Goal: Communication & Community: Answer question/provide support

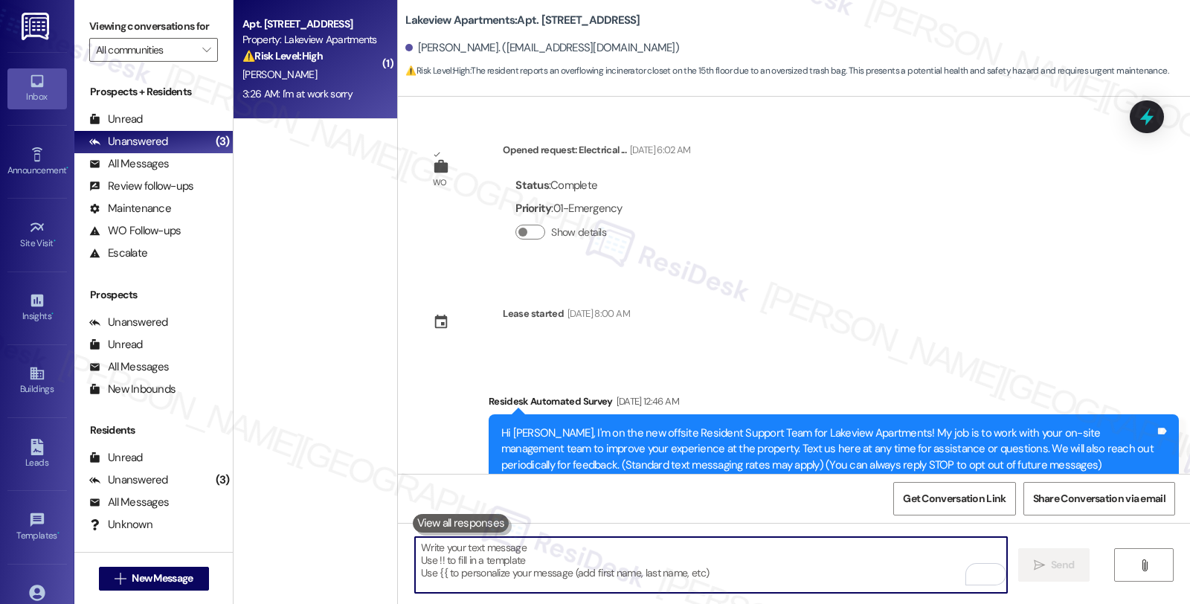
scroll to position [7380, 0]
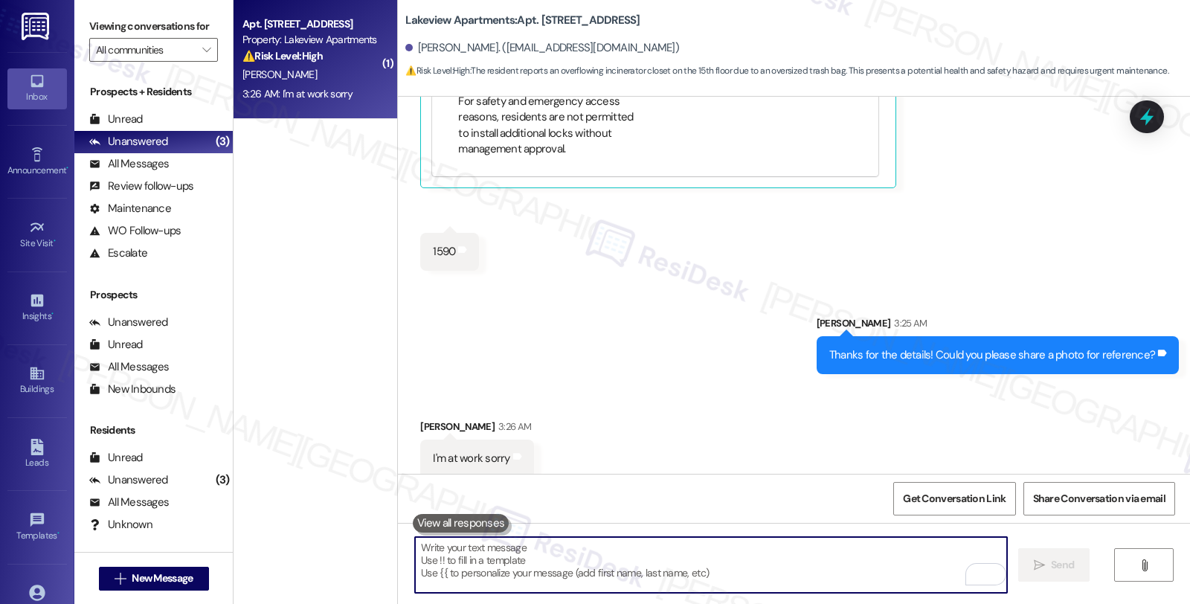
click at [527, 559] on textarea "To enrich screen reader interactions, please activate Accessibility in Grammarl…" at bounding box center [711, 565] width 592 height 56
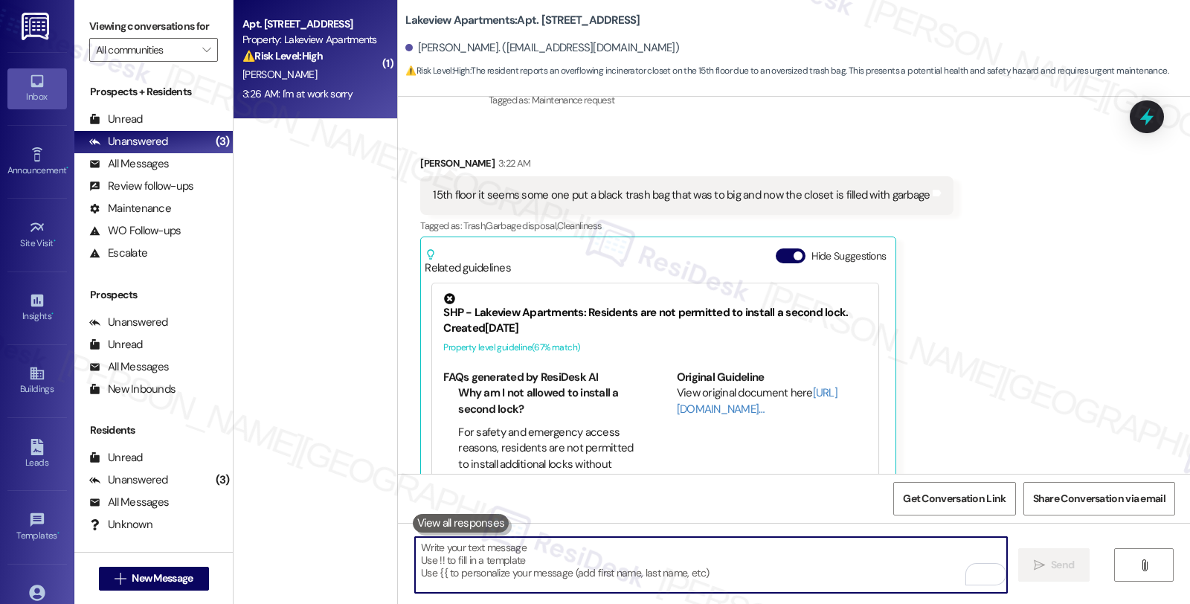
scroll to position [6884, 0]
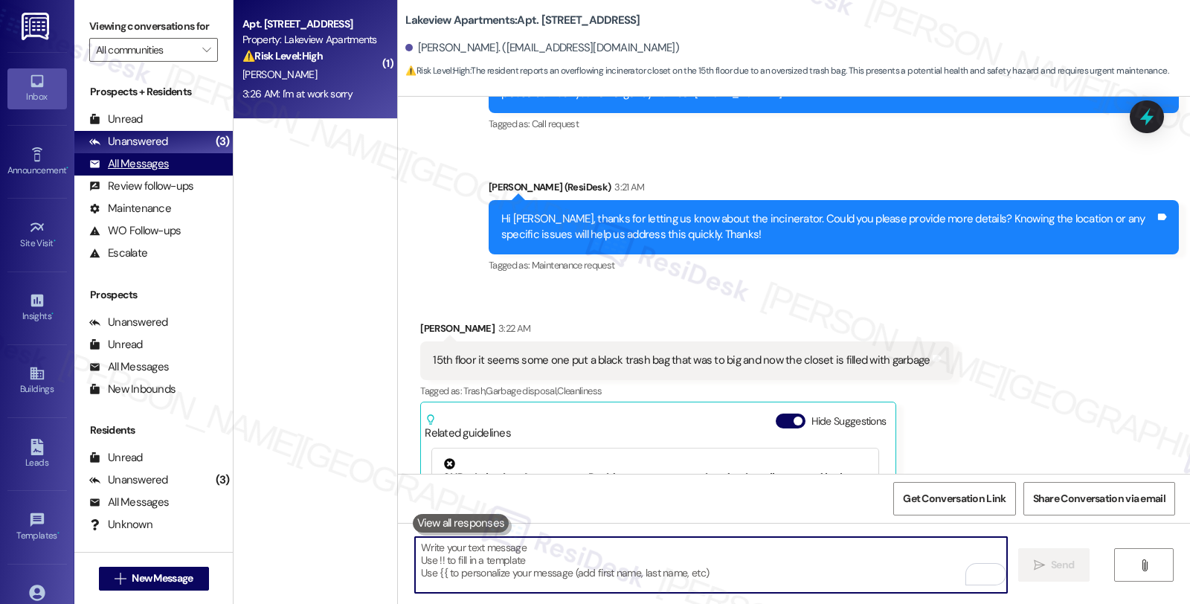
click at [158, 172] on div "All Messages" at bounding box center [129, 164] width 80 height 16
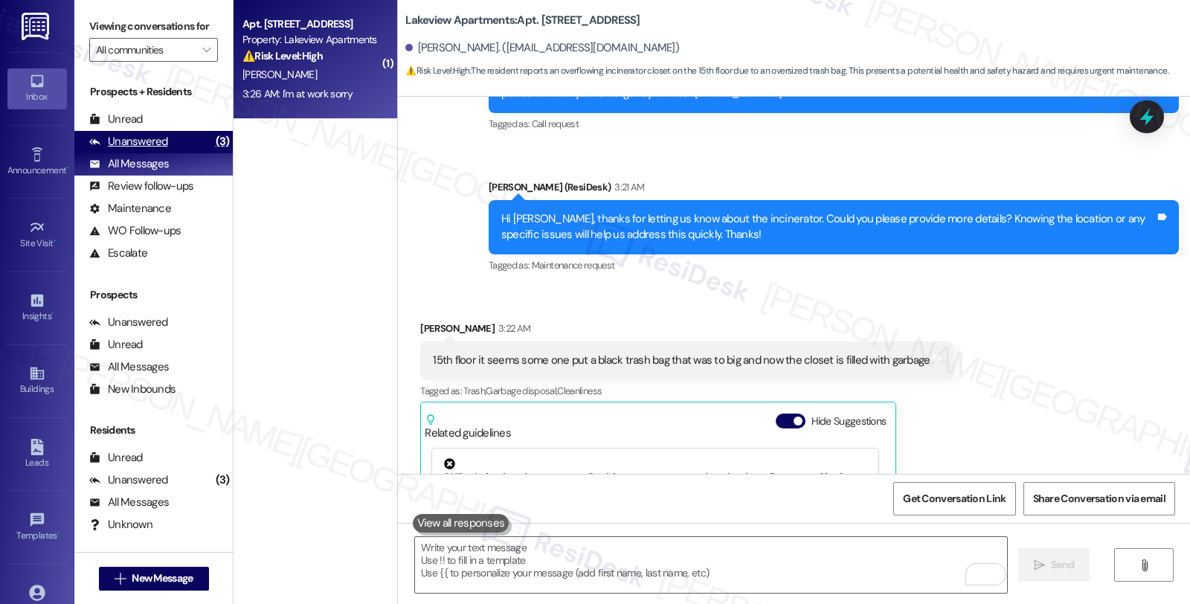
click at [162, 149] on div "Unanswered" at bounding box center [128, 142] width 79 height 16
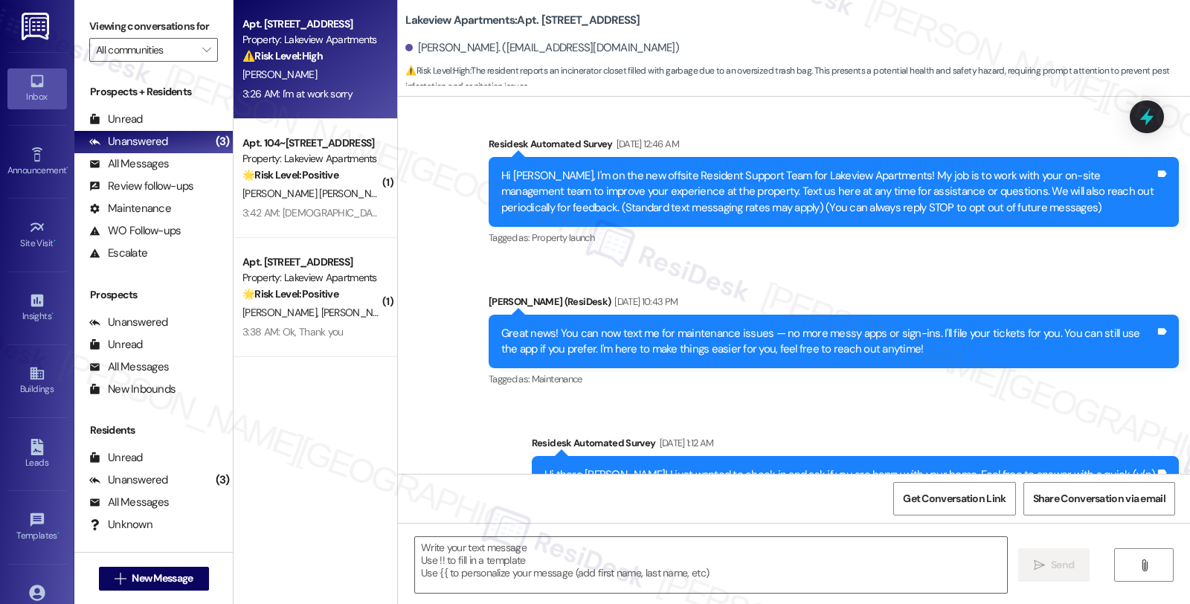
type textarea "Fetching suggested responses. Please feel free to read through the conversation…"
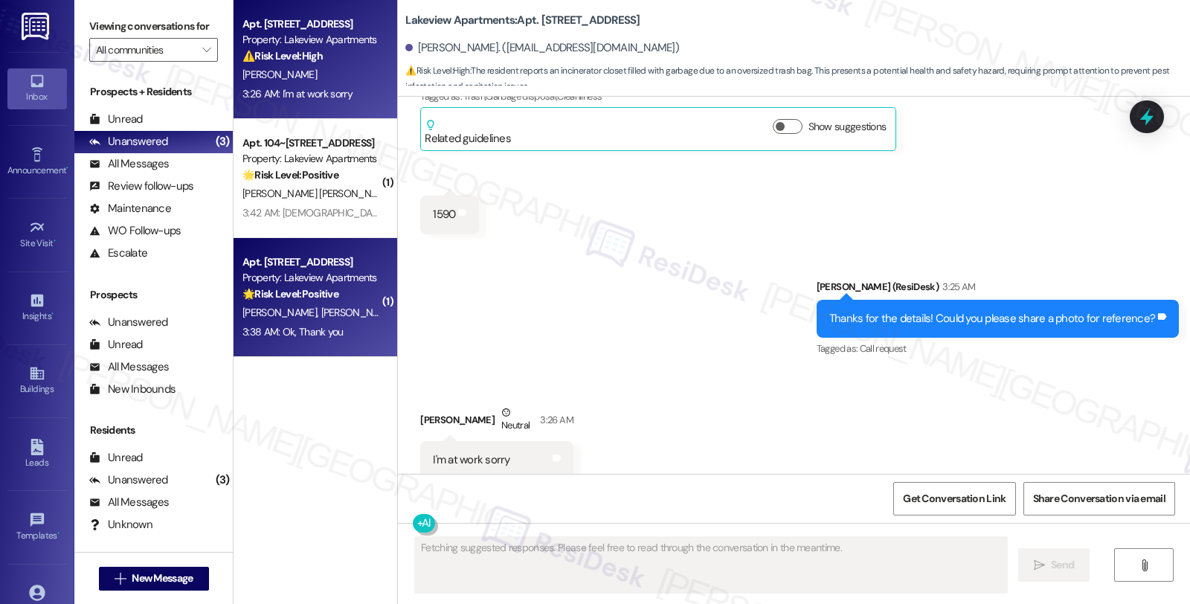
scroll to position [7200, 0]
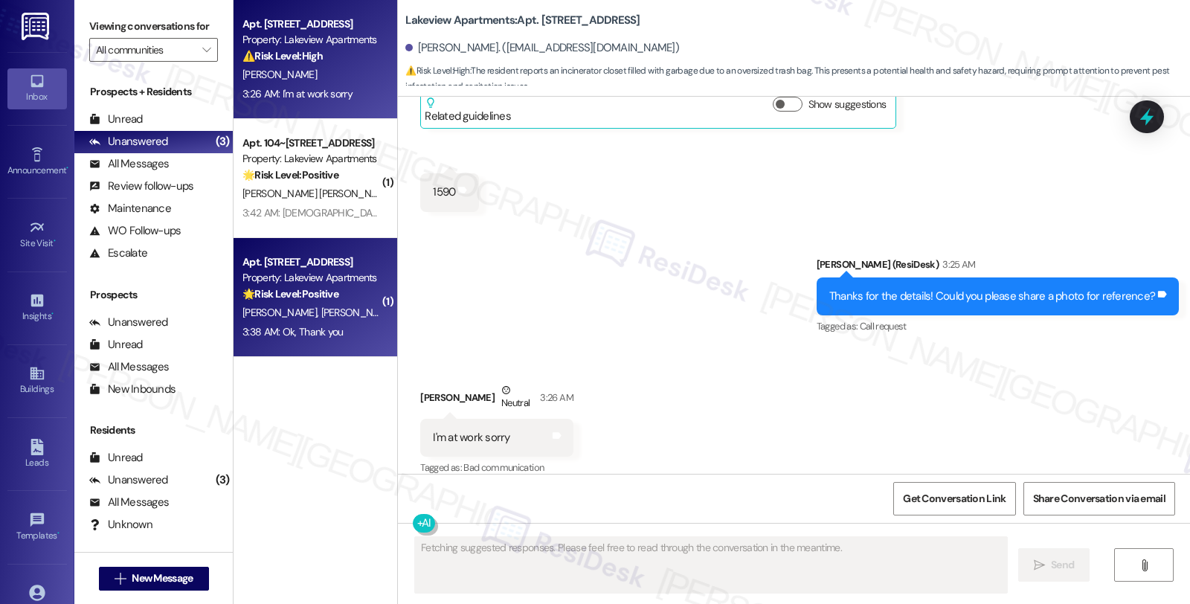
click at [321, 306] on span "[PERSON_NAME]" at bounding box center [358, 312] width 74 height 13
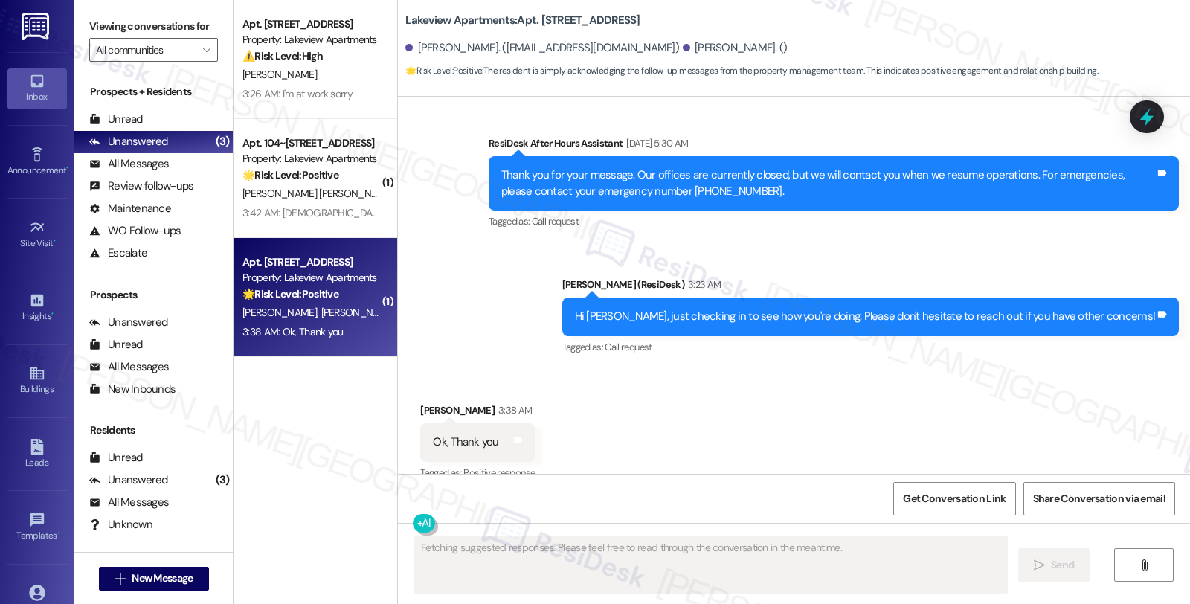
scroll to position [1147, 0]
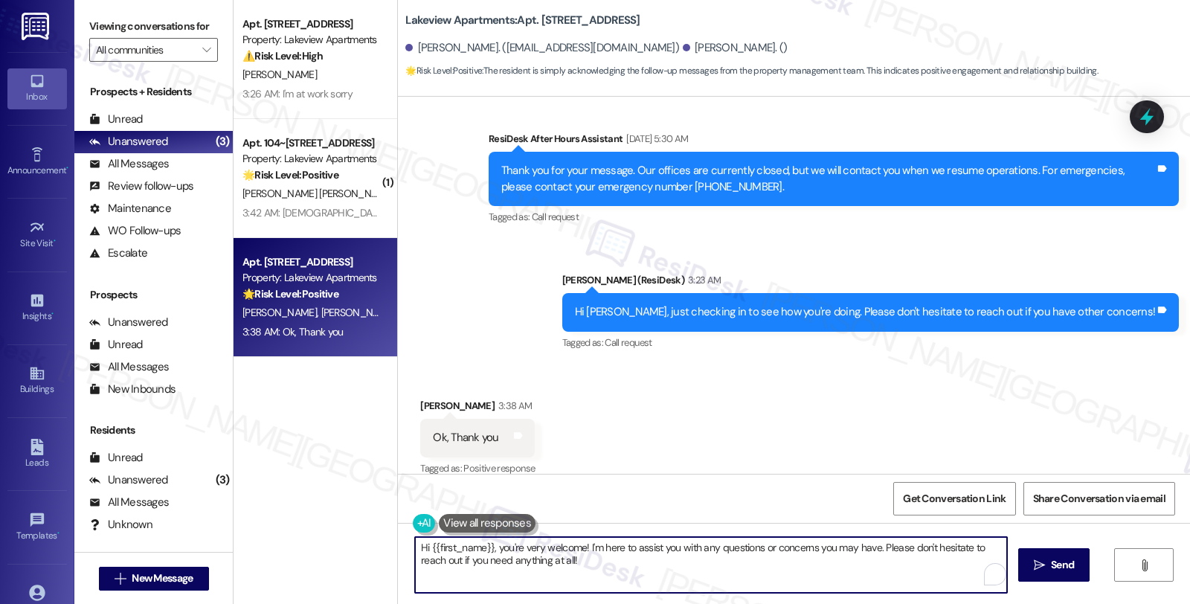
drag, startPoint x: 408, startPoint y: 547, endPoint x: 660, endPoint y: 560, distance: 252.5
click at [660, 560] on textarea "Hi {{first_name}}, you're very welcome! I'm here to assist you with any questio…" at bounding box center [711, 565] width 592 height 56
type textarea "Sounds good. Have a nice day!"
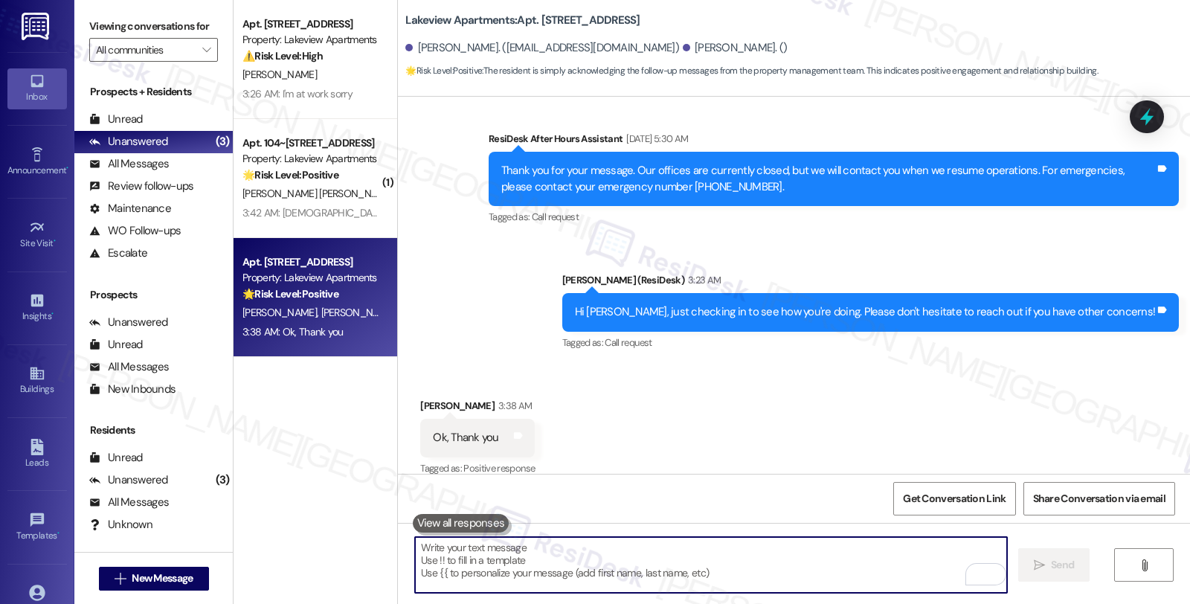
scroll to position [1251, 0]
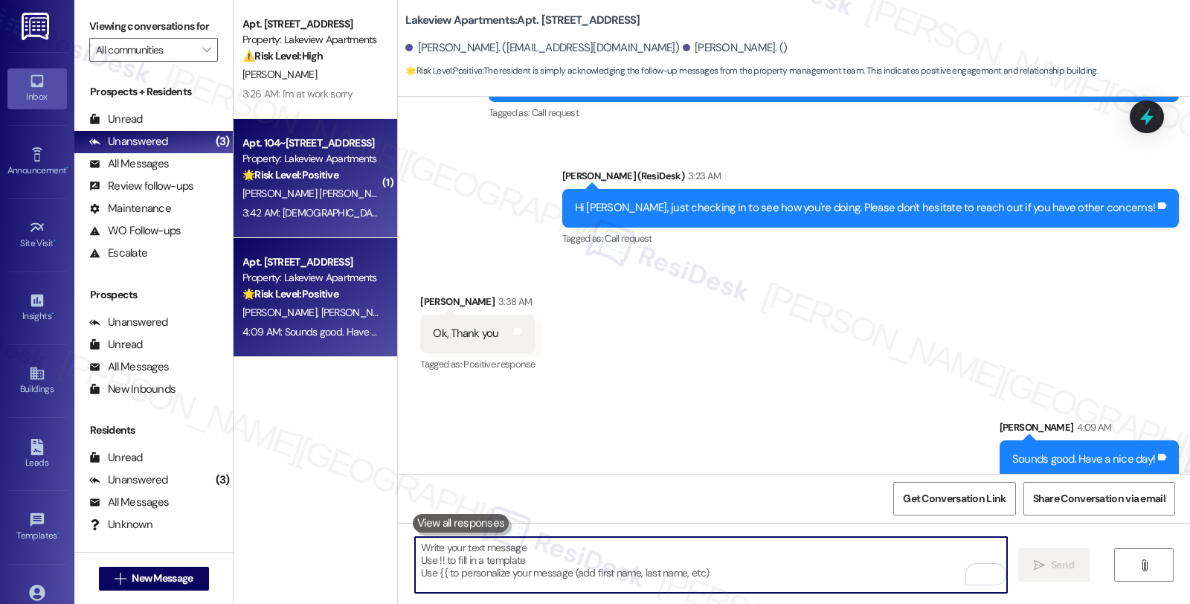
click at [398, 187] on span "[PERSON_NAME] [PERSON_NAME]" at bounding box center [473, 193] width 151 height 13
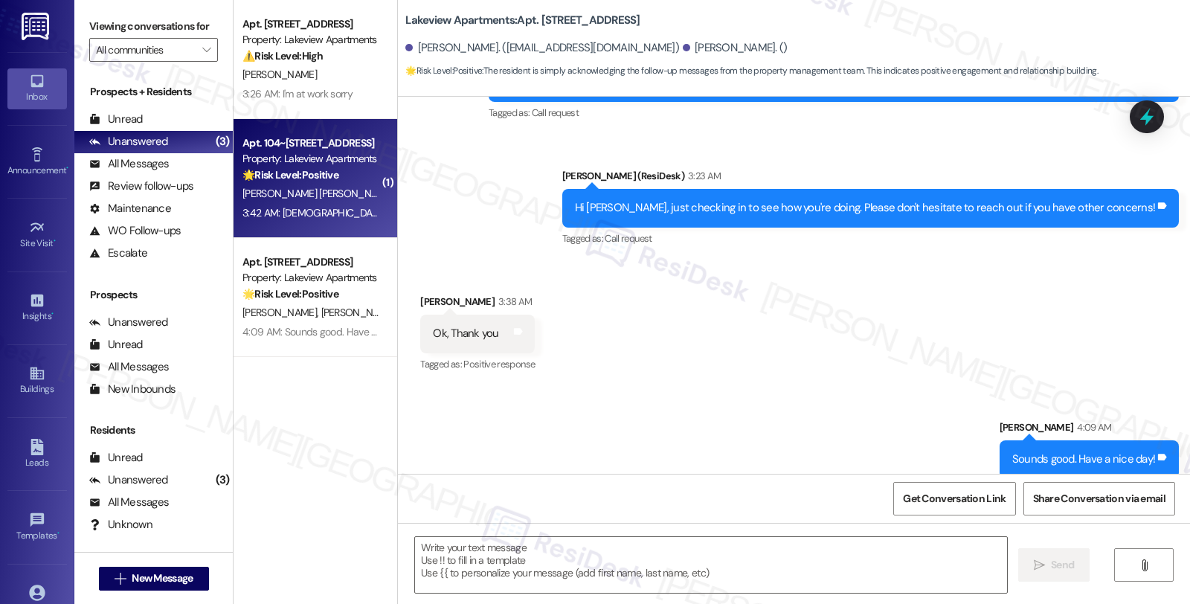
type textarea "Fetching suggested responses. Please feel free to read through the conversation…"
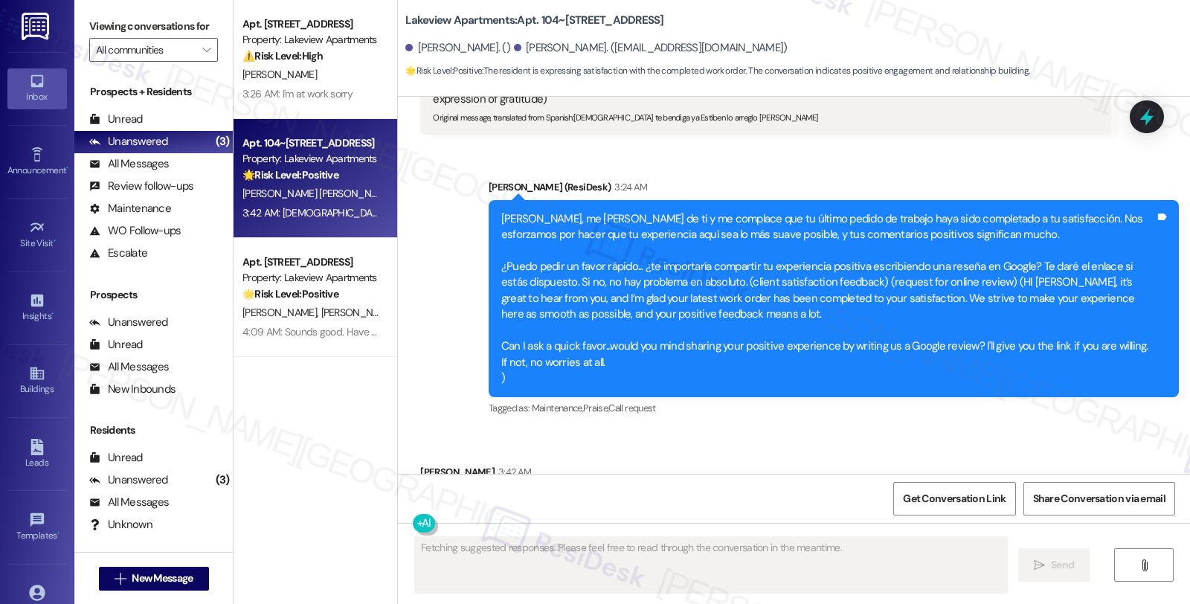
scroll to position [1441, 0]
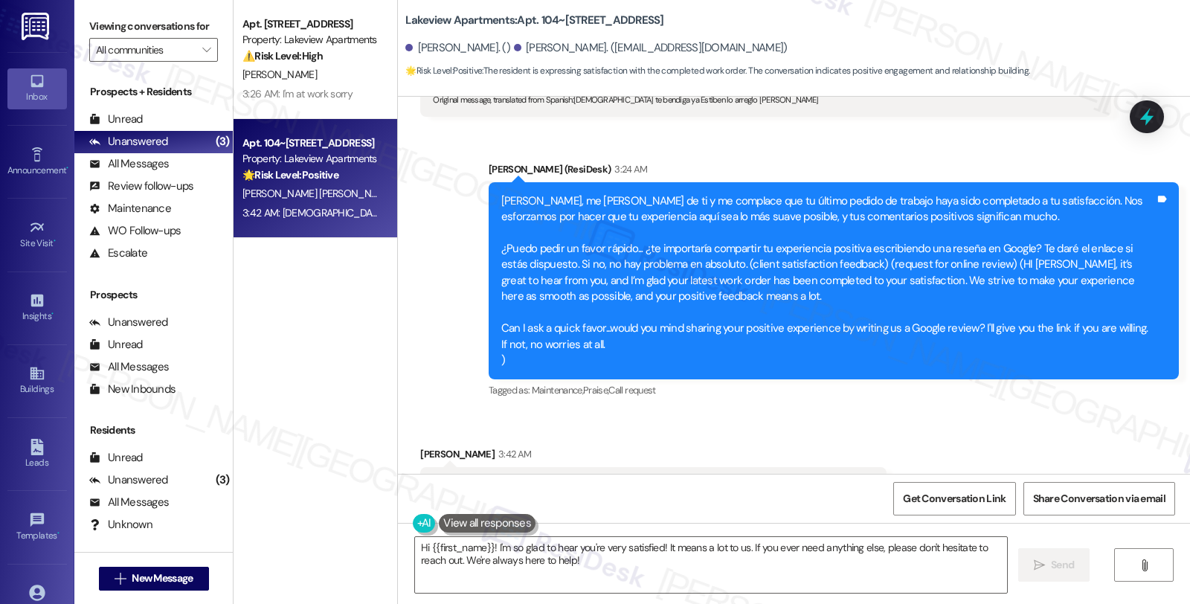
drag, startPoint x: 420, startPoint y: 422, endPoint x: 846, endPoint y: 424, distance: 425.4
click at [846, 424] on div "Received via SMS [PERSON_NAME] 3:42 AM [DEMOGRAPHIC_DATA] te bendiga [PERSON_NA…" at bounding box center [794, 476] width 792 height 126
copy div "[DEMOGRAPHIC_DATA] te bendiga [PERSON_NAME] muy satisfechas gracias a todos amé…"
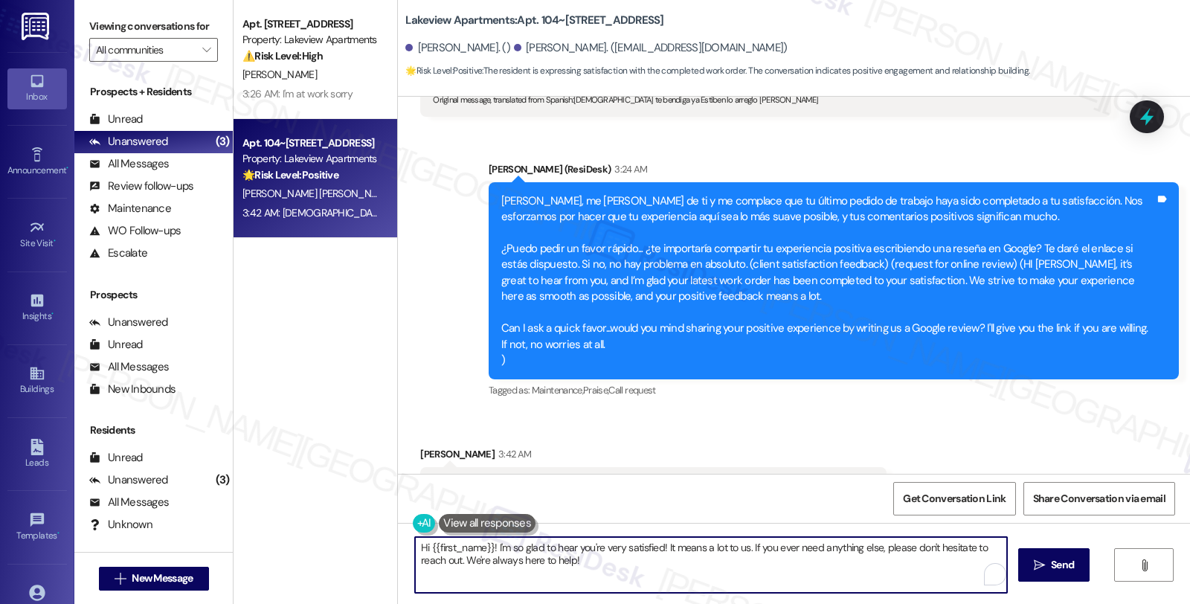
drag, startPoint x: 487, startPoint y: 547, endPoint x: 376, endPoint y: 533, distance: 112.4
click at [376, 533] on div "Apt. 102~[STREET_ADDRESS] Property: Lakeview Apartments ⚠️ Risk Level: High The…" at bounding box center [712, 302] width 956 height 604
drag, startPoint x: 947, startPoint y: 547, endPoint x: 945, endPoint y: 575, distance: 27.6
click at [948, 566] on textarea "I'm so glad to hear you're very satisfied! It means a lot to us. If you ever ne…" at bounding box center [711, 565] width 592 height 56
click at [713, 565] on textarea "I'm so glad to hear you're very satisfied! It means a lot to us. If you ever ne…" at bounding box center [711, 565] width 592 height 56
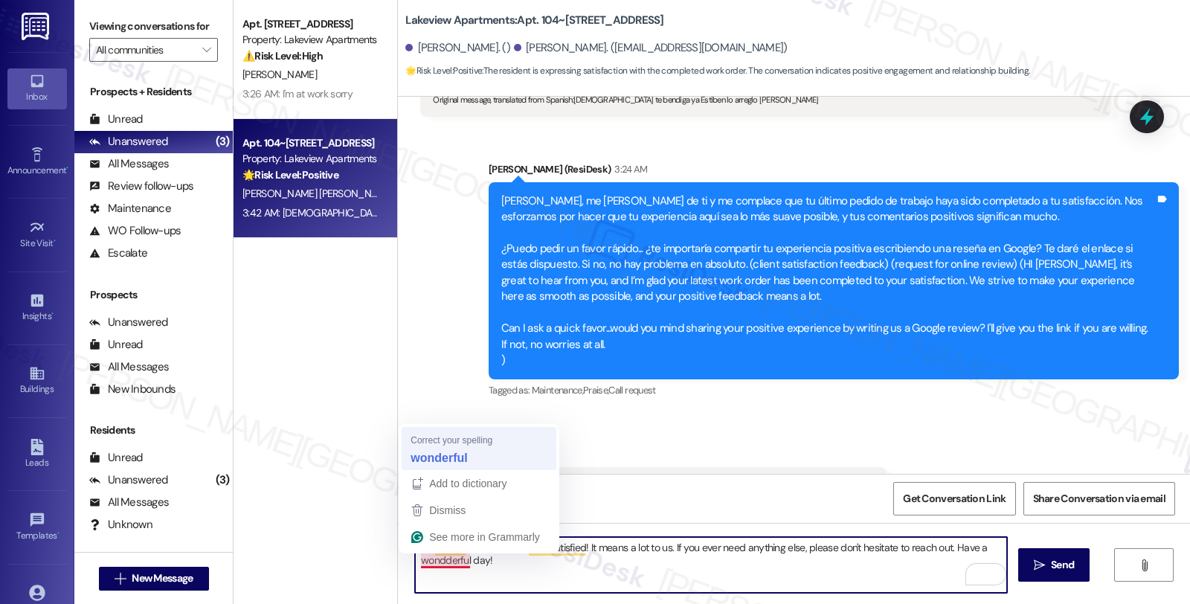
type textarea "I'm so glad to hear you're very satisfied! It means a lot to us. If you ever ne…"
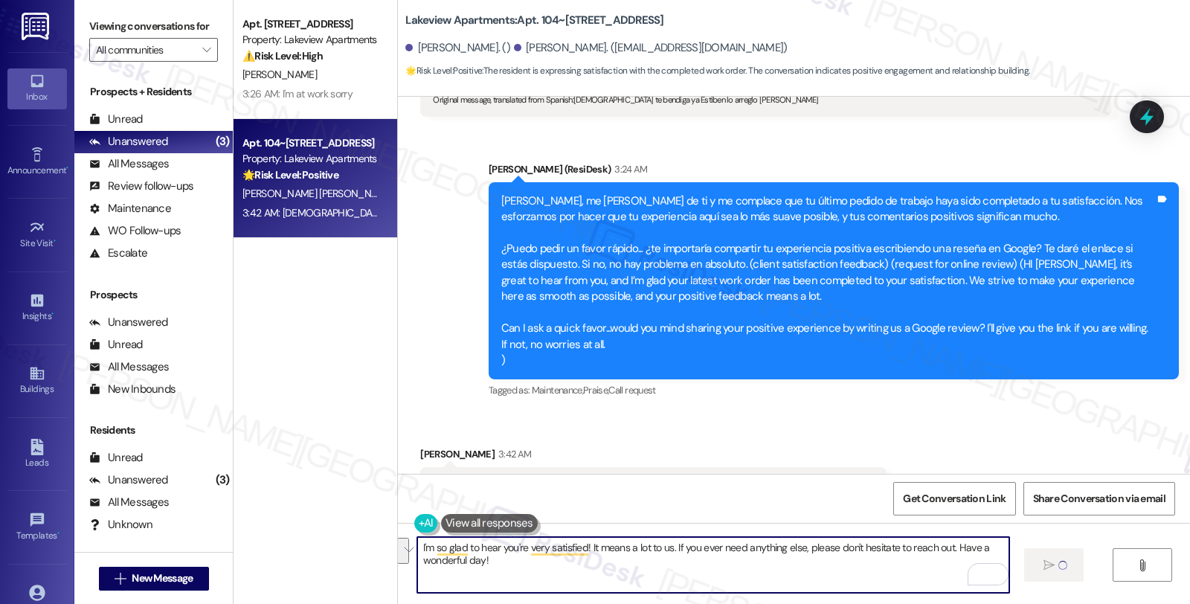
drag, startPoint x: 486, startPoint y: 567, endPoint x: 378, endPoint y: 544, distance: 111.0
click at [378, 544] on div "Apt. 102~[STREET_ADDRESS] Property: Lakeview Apartments ⚠️ Risk Level: High The…" at bounding box center [712, 302] width 956 height 604
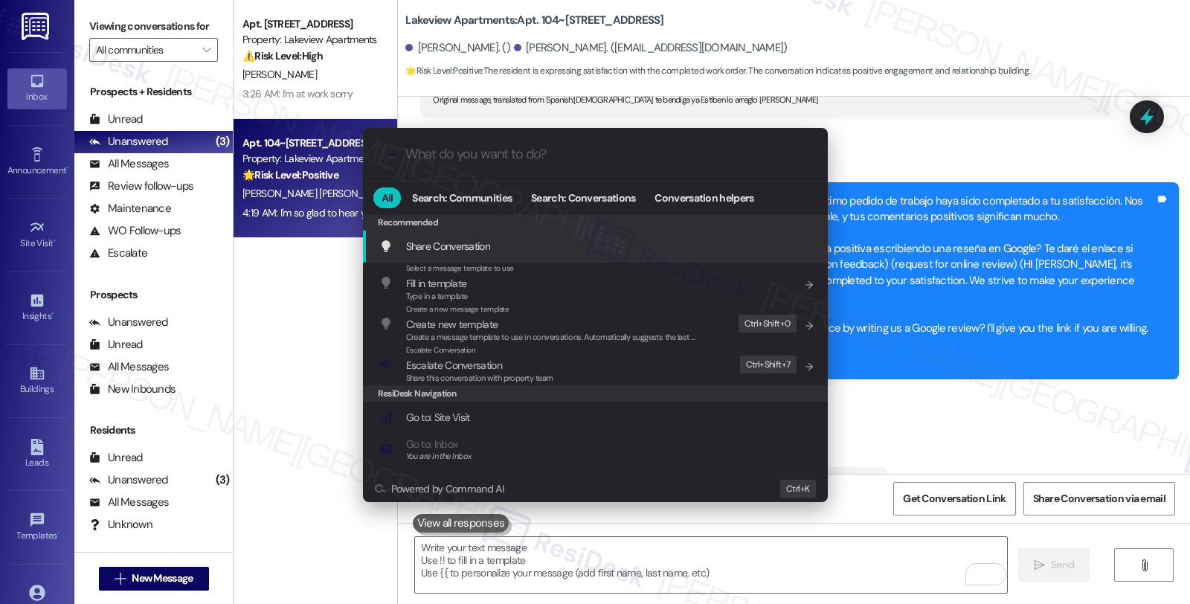
click at [541, 560] on div ".cls-1{fill:#0a055f;}.cls-2{fill:#0cc4c4;} resideskLogoBlueOrange All Search: C…" at bounding box center [595, 302] width 1190 height 604
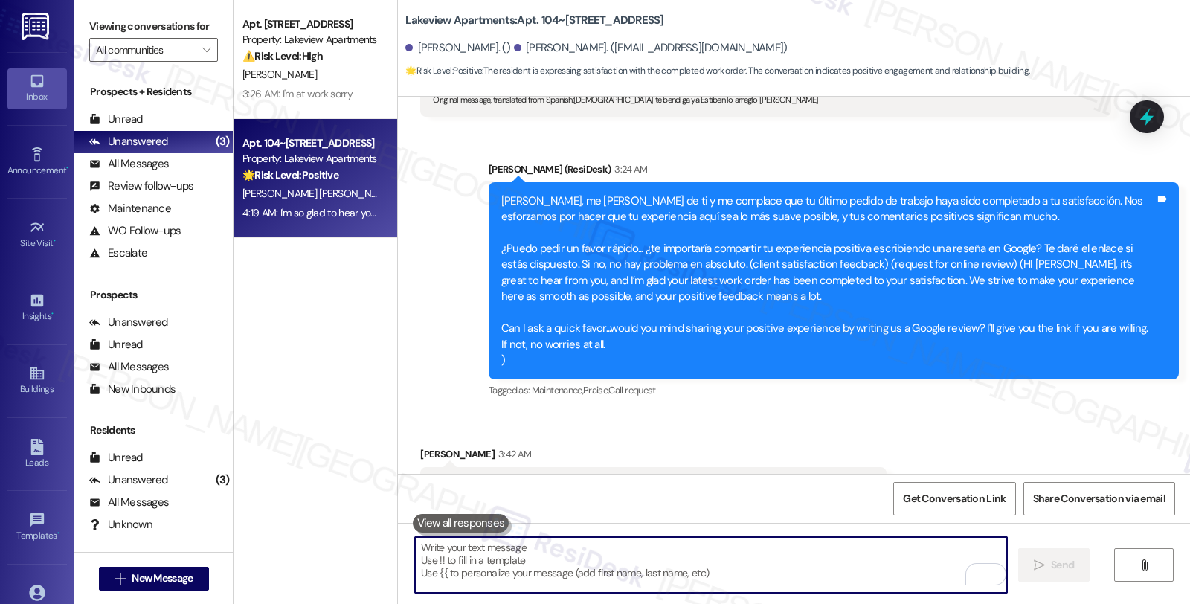
paste textarea "I'm so glad to hear you're very satisfied! It means a lot to us. If you ever ne…"
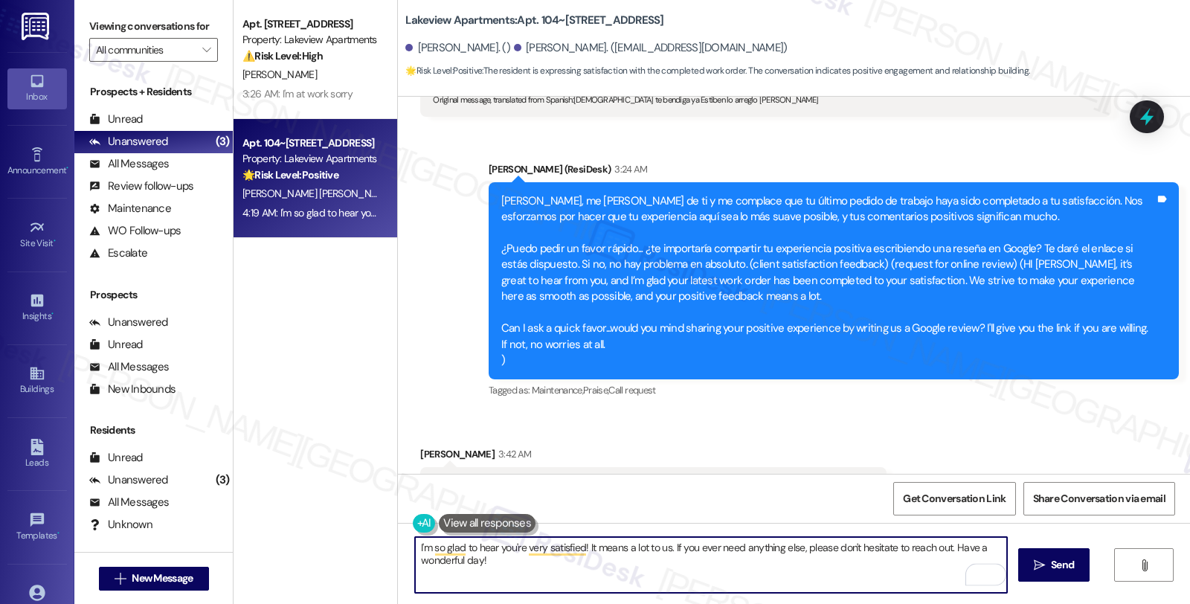
type textarea "I'm so glad to hear you're very satisfied! It means a lot to us. If you ever ne…"
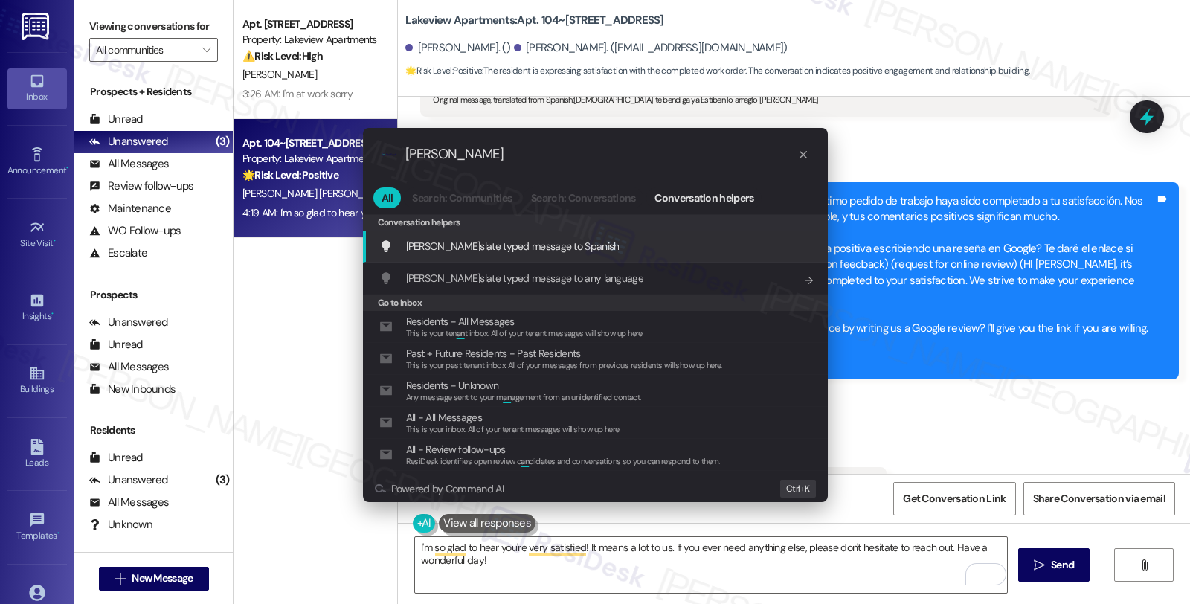
type input "[PERSON_NAME]"
click at [550, 249] on span "Tran slate typed message to Spanish" at bounding box center [512, 245] width 213 height 13
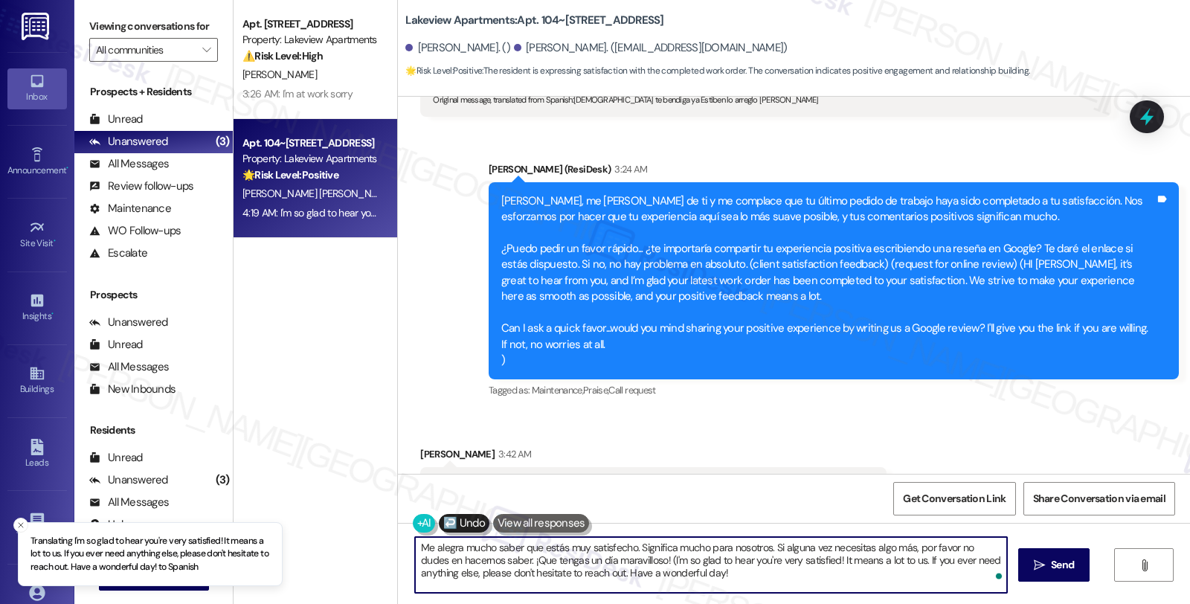
type textarea "Me alegra mucho saber que estás muy satisfecho. Significa mucho para nosotros. …"
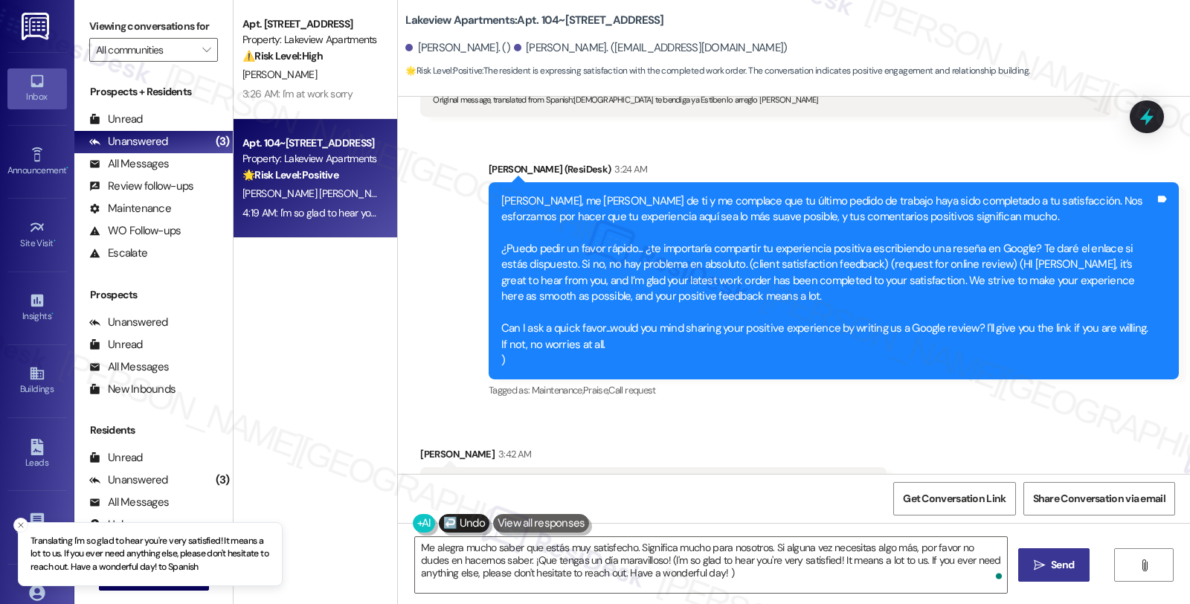
click at [1064, 568] on span "Send" at bounding box center [1062, 565] width 23 height 16
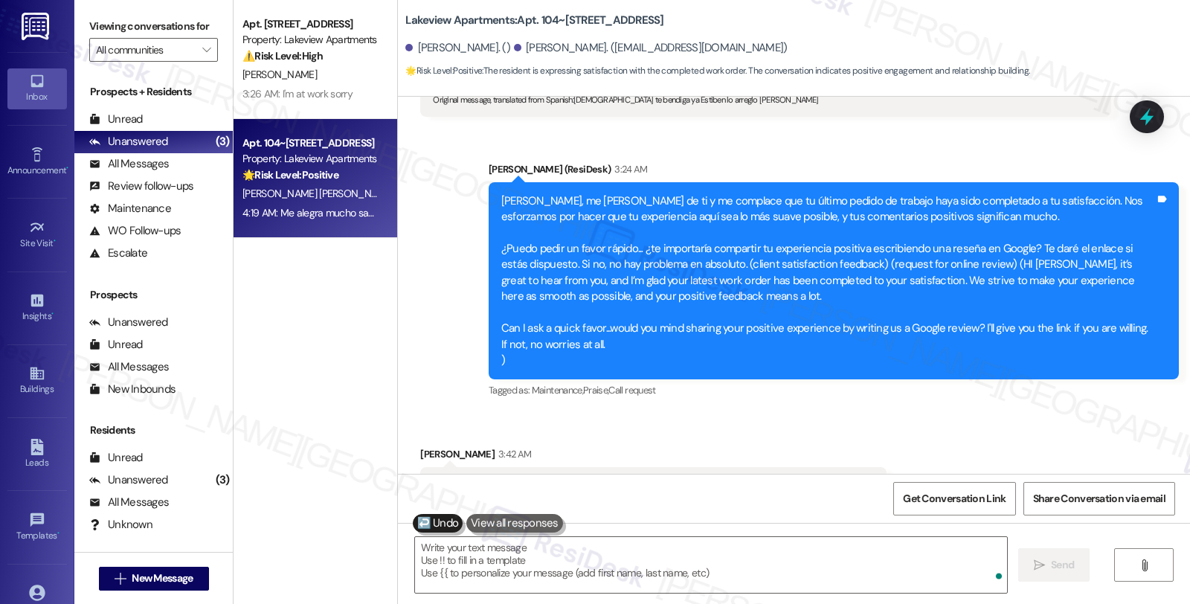
scroll to position [1697, 0]
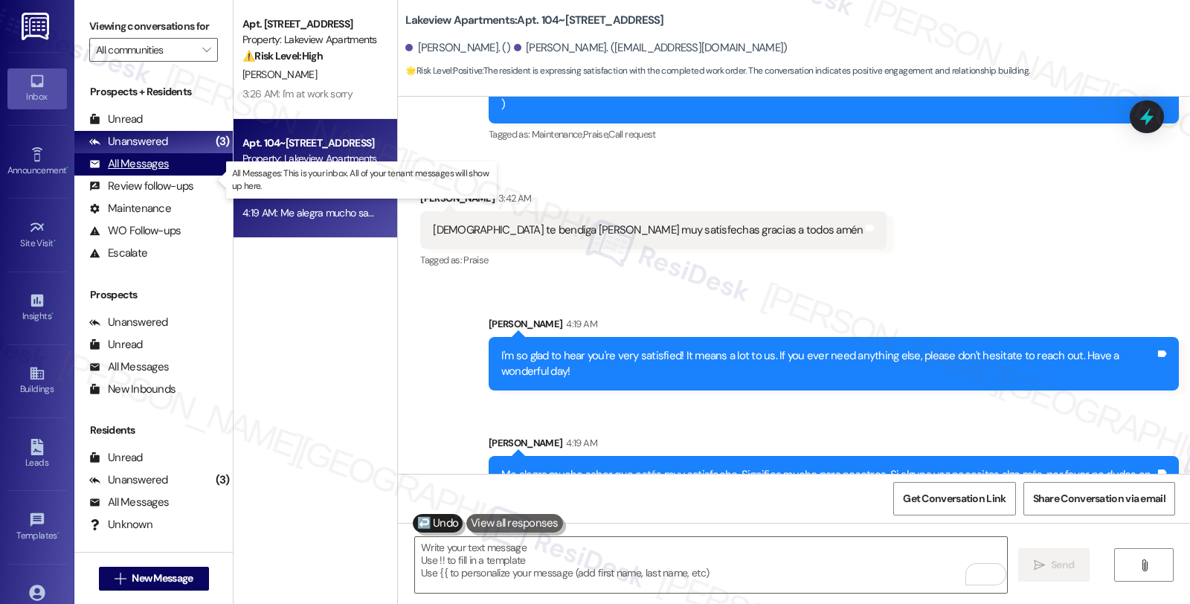
click at [173, 176] on div "All Messages (undefined)" at bounding box center [153, 164] width 158 height 22
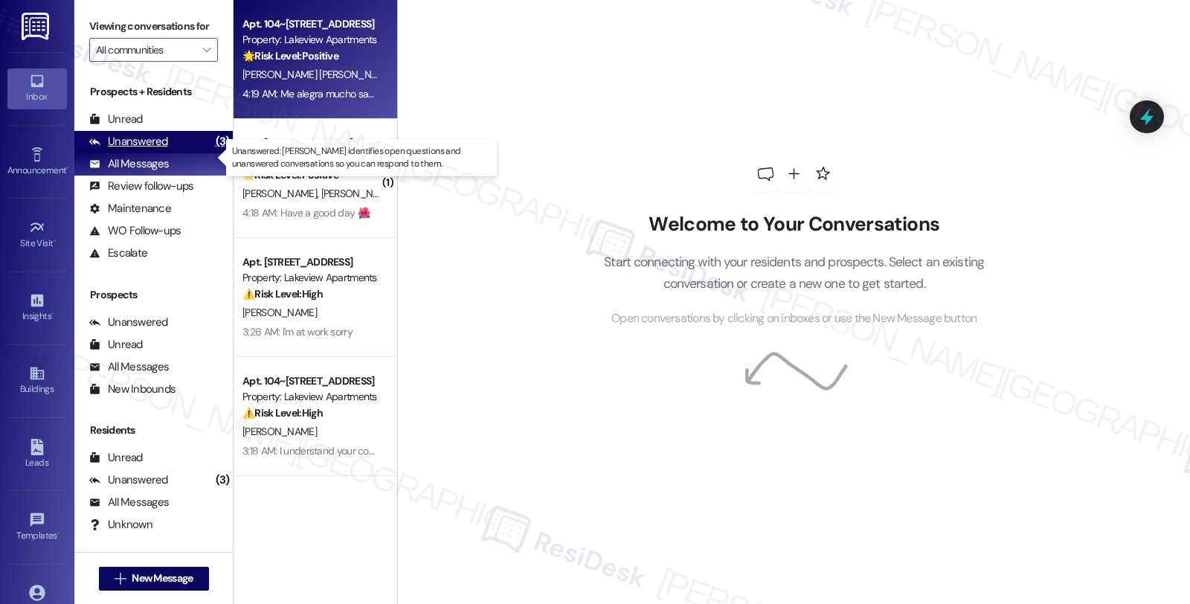
click at [173, 153] on div "Unanswered (3)" at bounding box center [153, 142] width 158 height 22
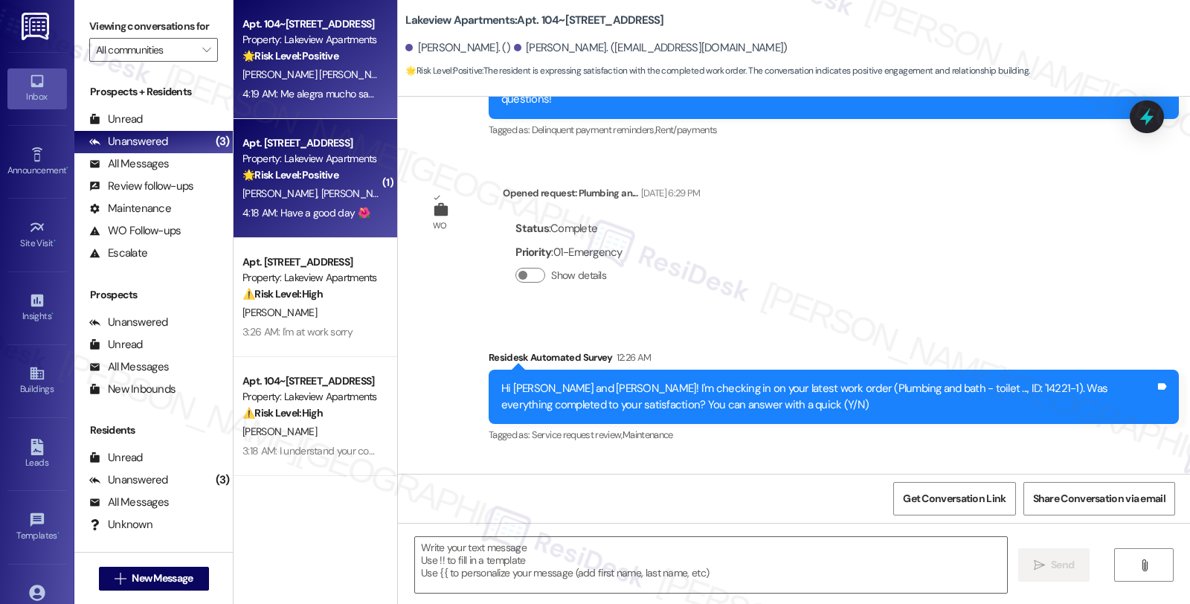
type textarea "Fetching suggested responses. Please feel free to read through the conversation…"
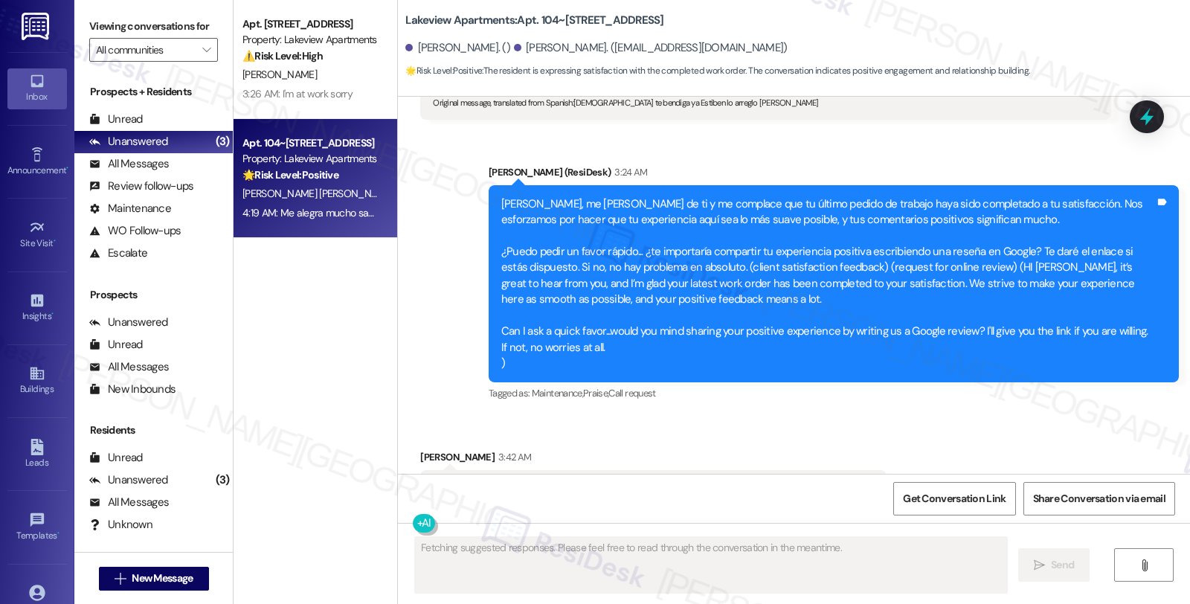
scroll to position [1441, 0]
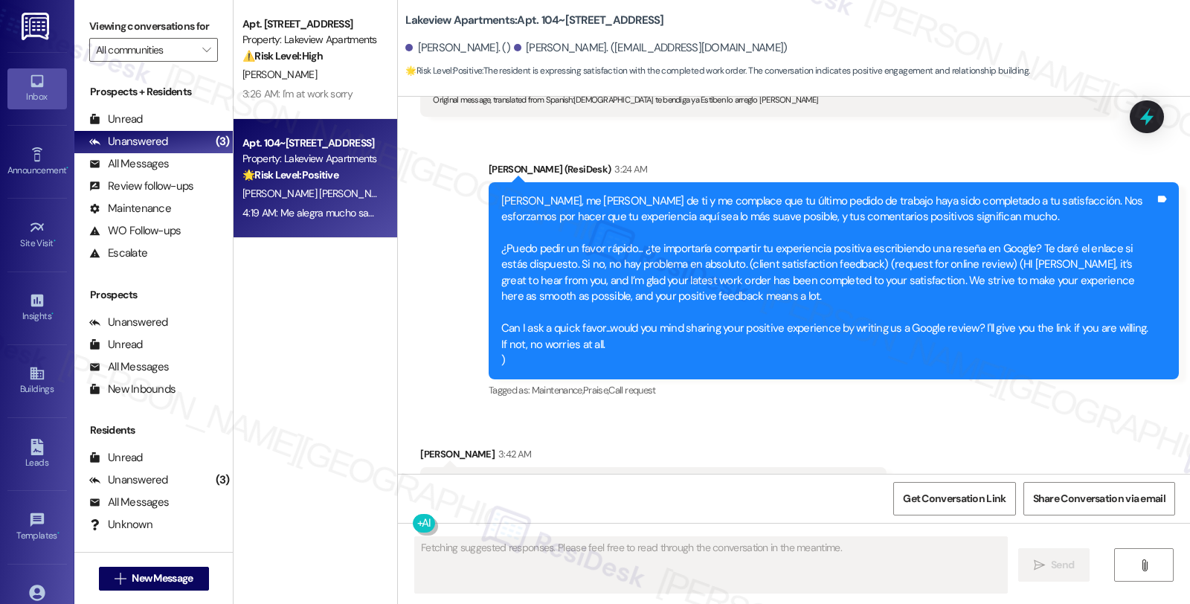
click at [290, 210] on div "4:19 AM: Me alegra mucho saber que estás muy satisfecho. Significa mucho para n…" at bounding box center [986, 212] width 1489 height 13
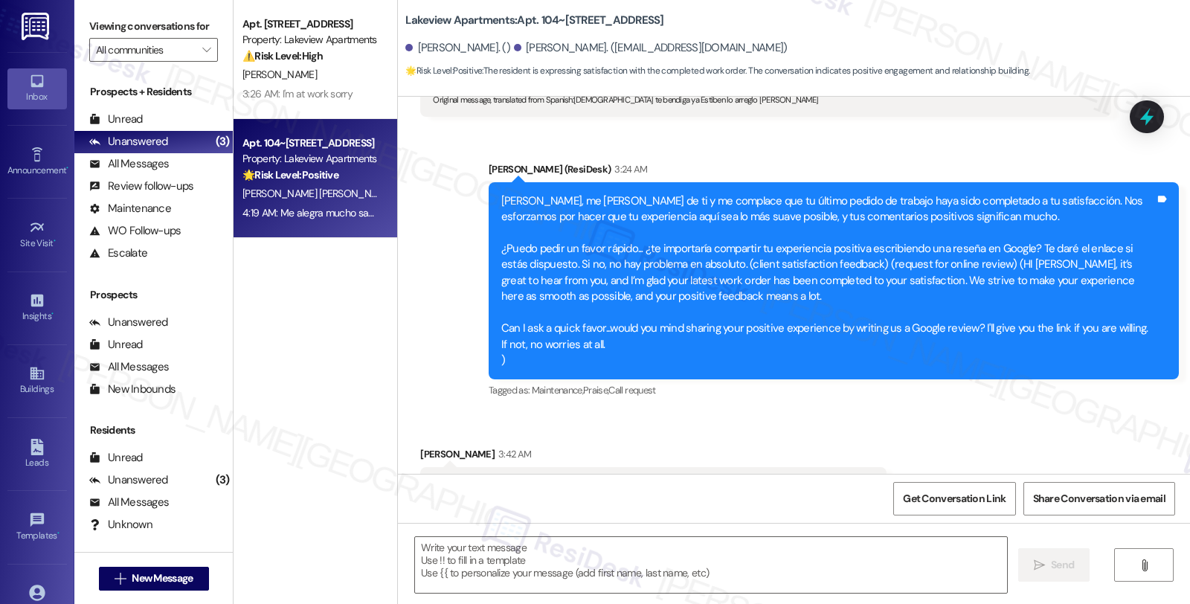
scroll to position [1720, 0]
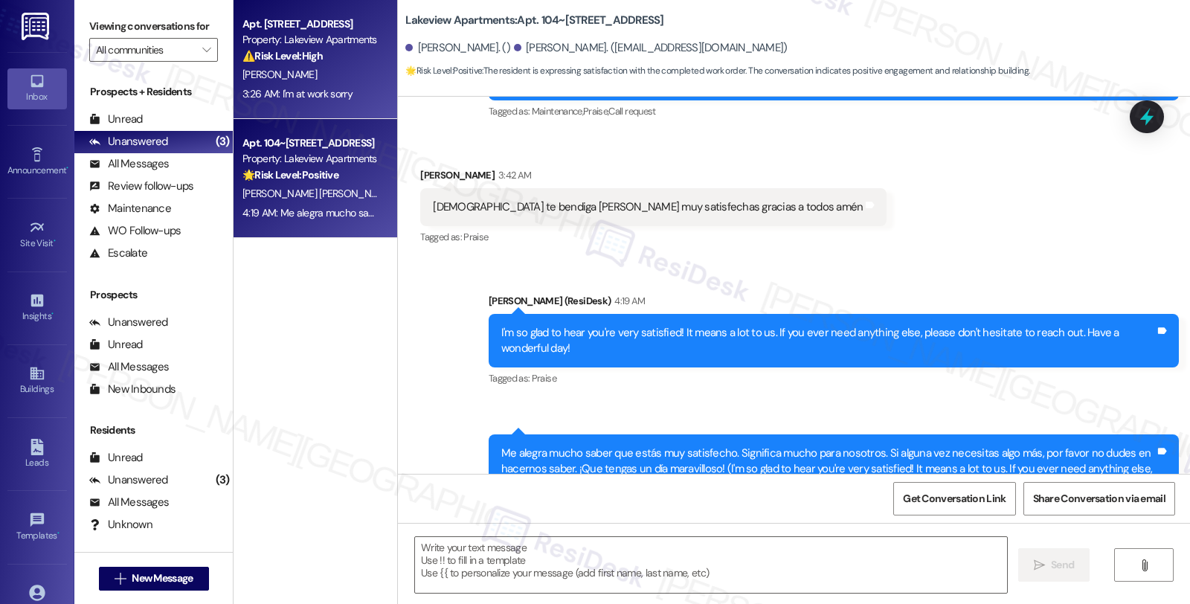
click at [313, 57] on strong "⚠️ Risk Level: High" at bounding box center [282, 55] width 80 height 13
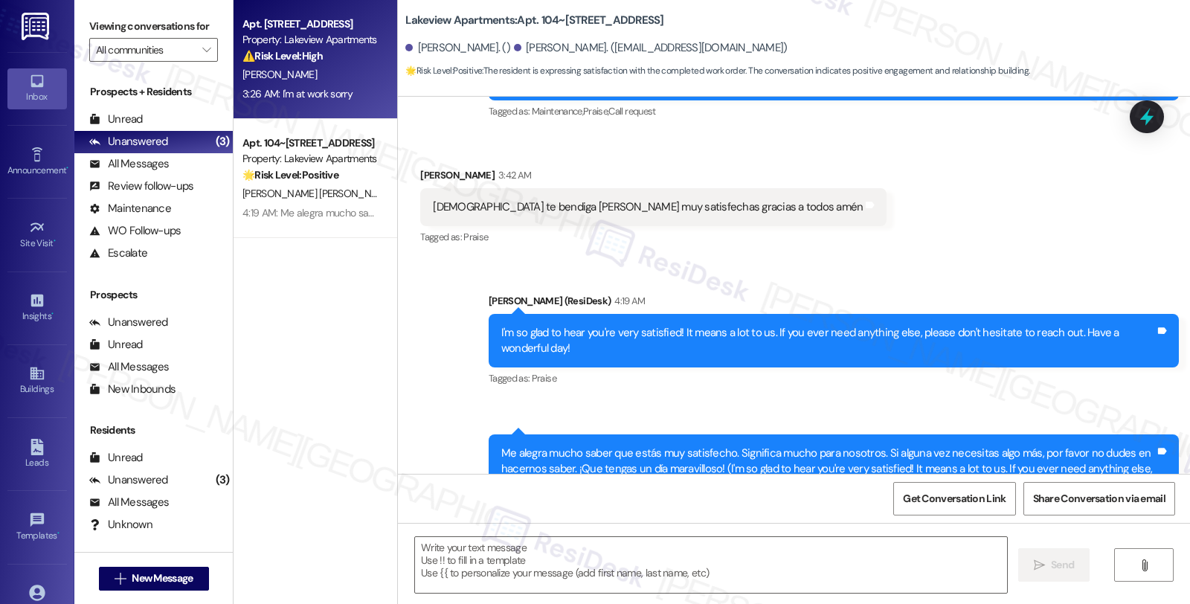
type textarea "Fetching suggested responses. Please feel free to read through the conversation…"
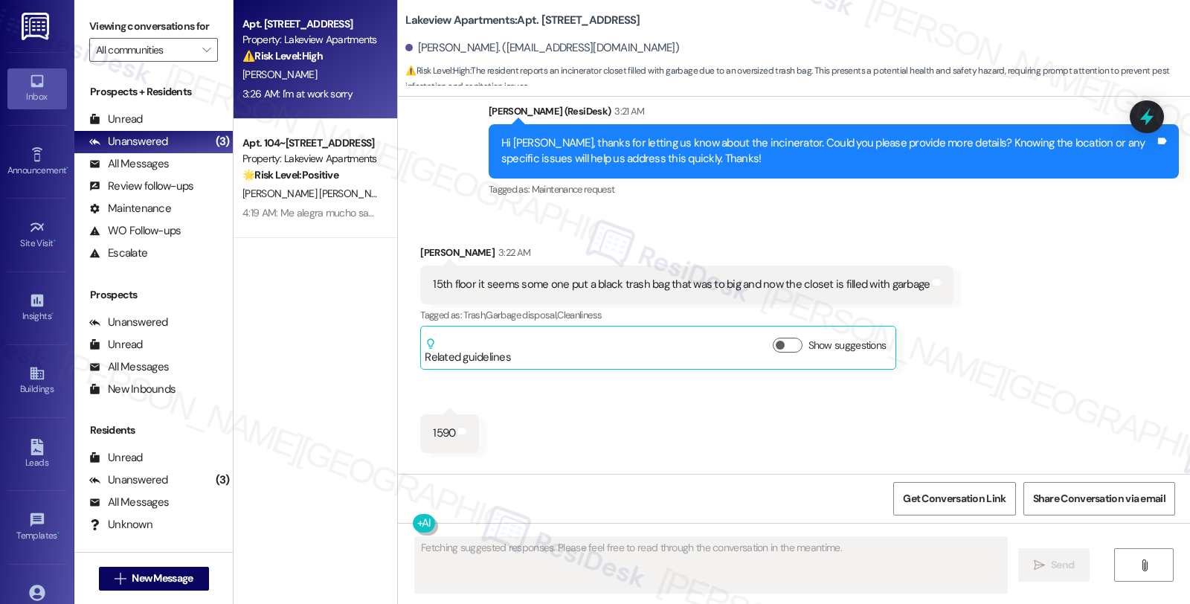
scroll to position [7200, 0]
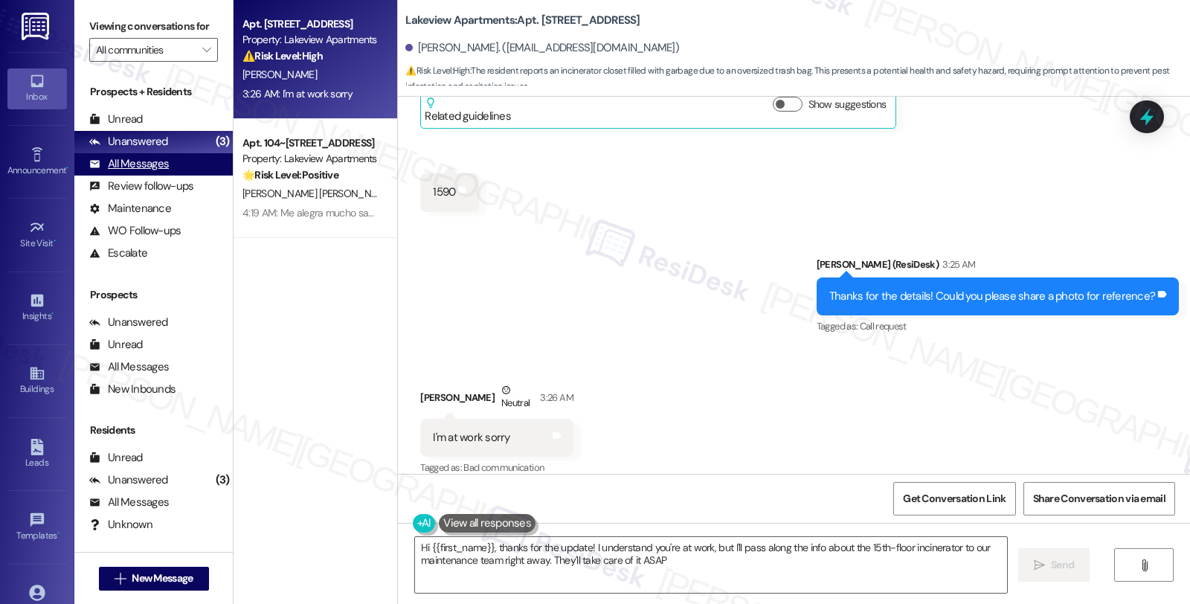
type textarea "Hi {{first_name}}, thanks for the update! I understand you're at work, but I'll…"
click at [153, 172] on div "All Messages" at bounding box center [129, 164] width 80 height 16
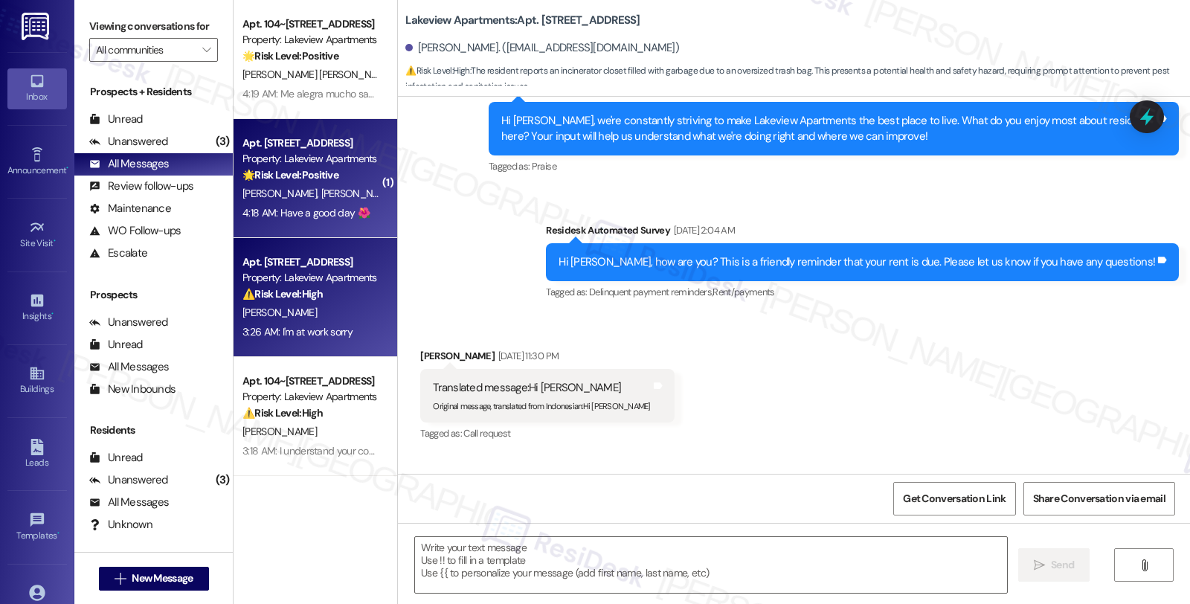
type textarea "Fetching suggested responses. Please feel free to read through the conversation…"
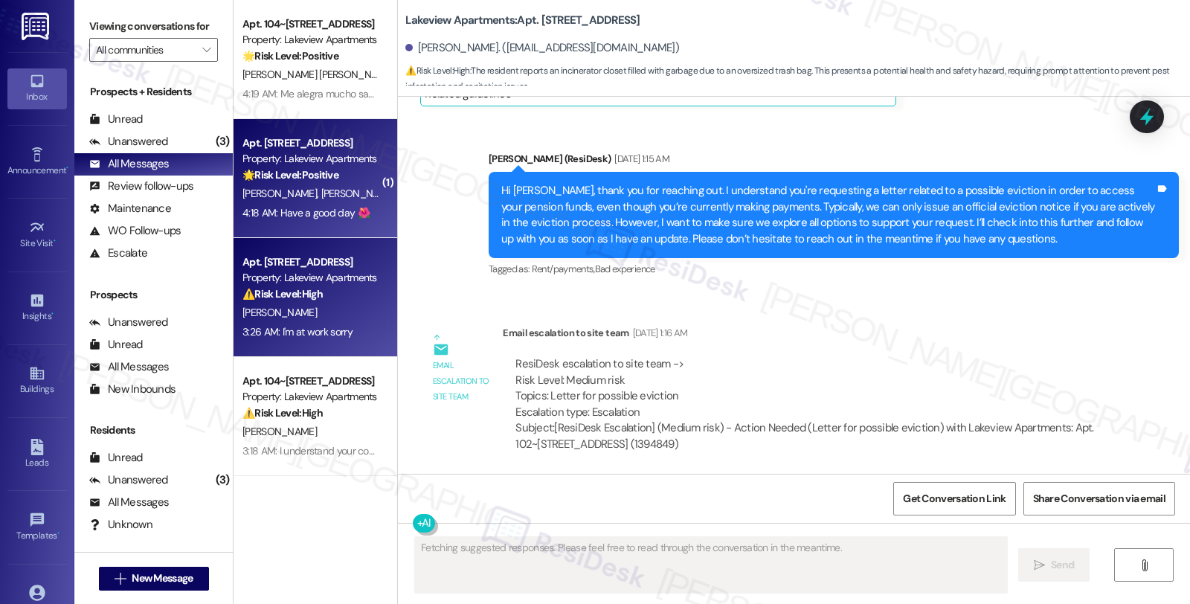
click at [324, 191] on div "[PERSON_NAME] [PERSON_NAME]" at bounding box center [311, 193] width 141 height 19
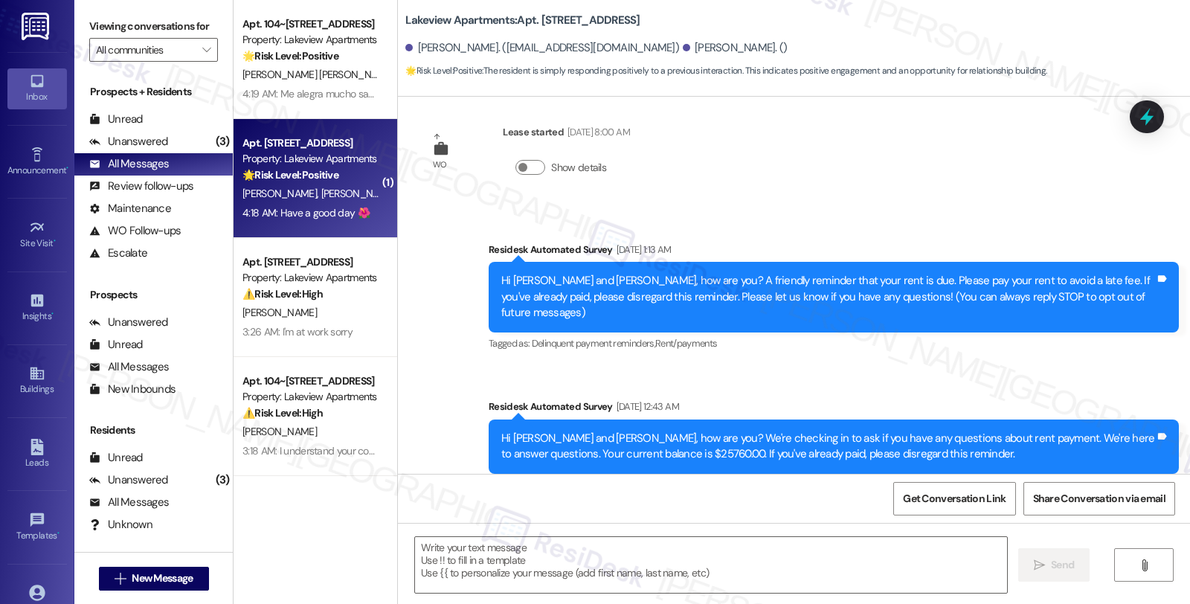
type textarea "Fetching suggested responses. Please feel free to read through the conversation…"
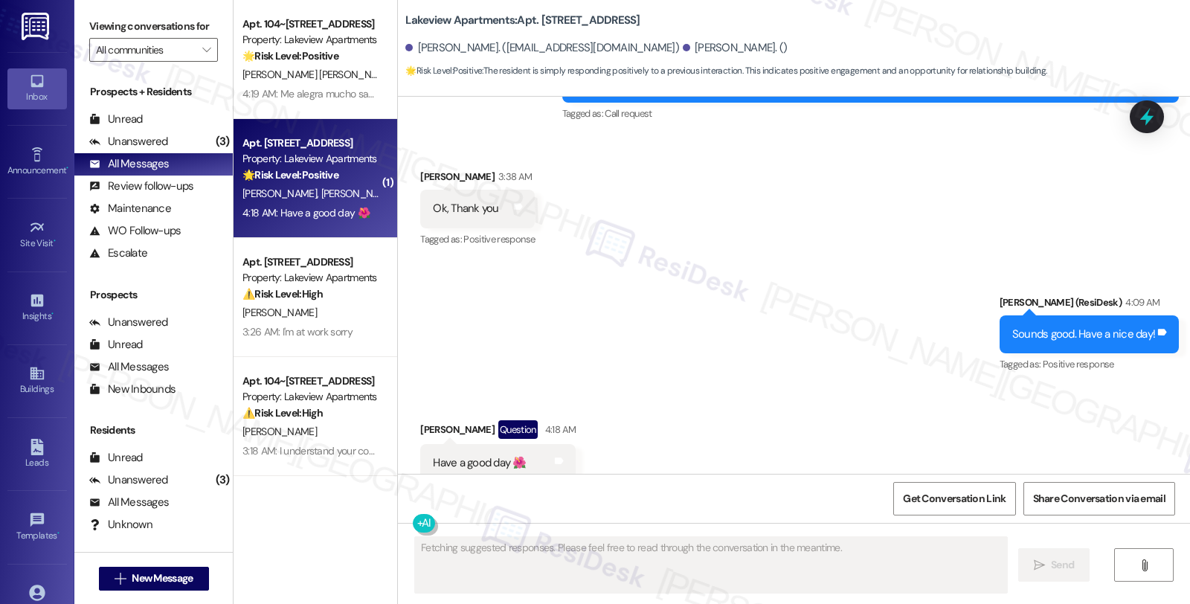
scroll to position [1379, 0]
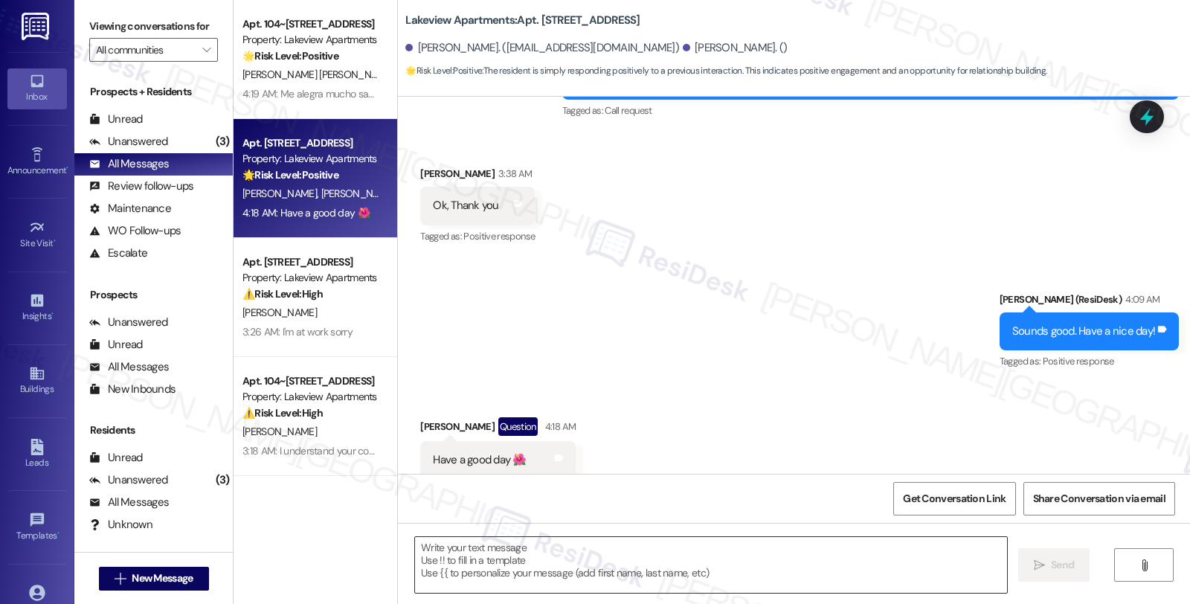
click at [508, 559] on textarea at bounding box center [711, 565] width 592 height 56
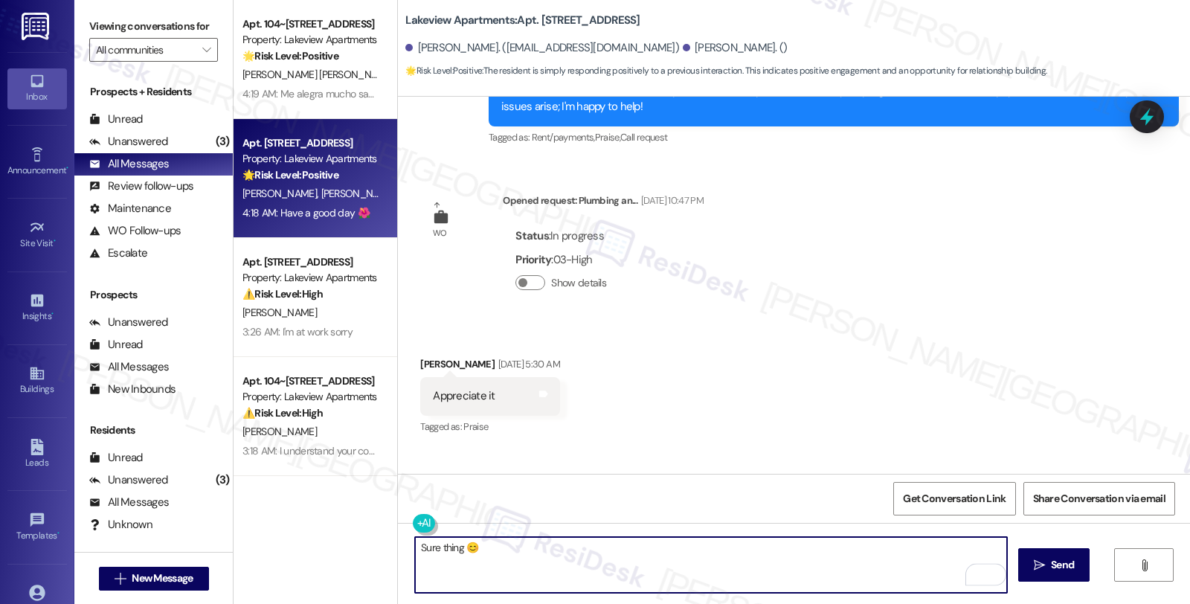
scroll to position [635, 0]
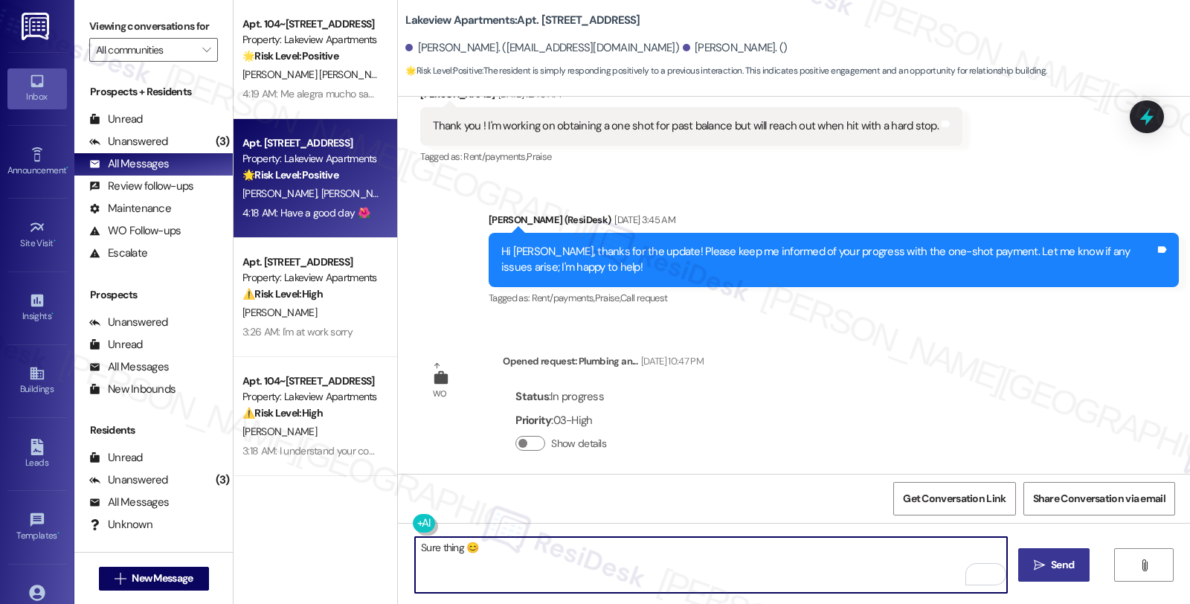
type textarea "Sure thing 😊"
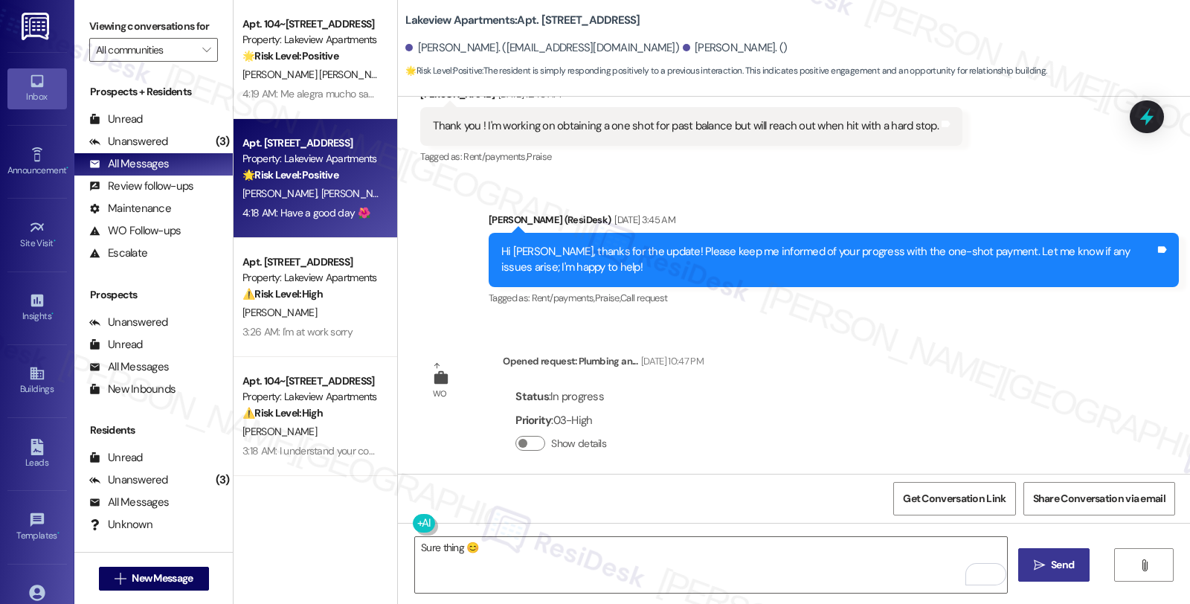
click at [1045, 553] on button " Send" at bounding box center [1054, 564] width 72 height 33
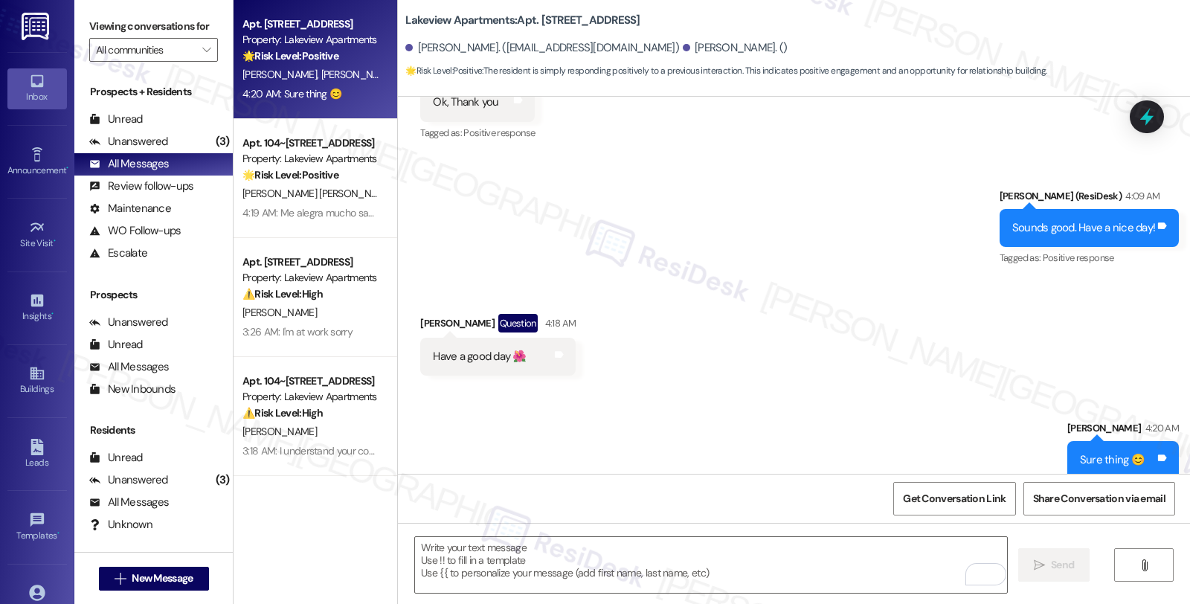
scroll to position [1483, 0]
click at [130, 149] on div "Unanswered" at bounding box center [128, 142] width 79 height 16
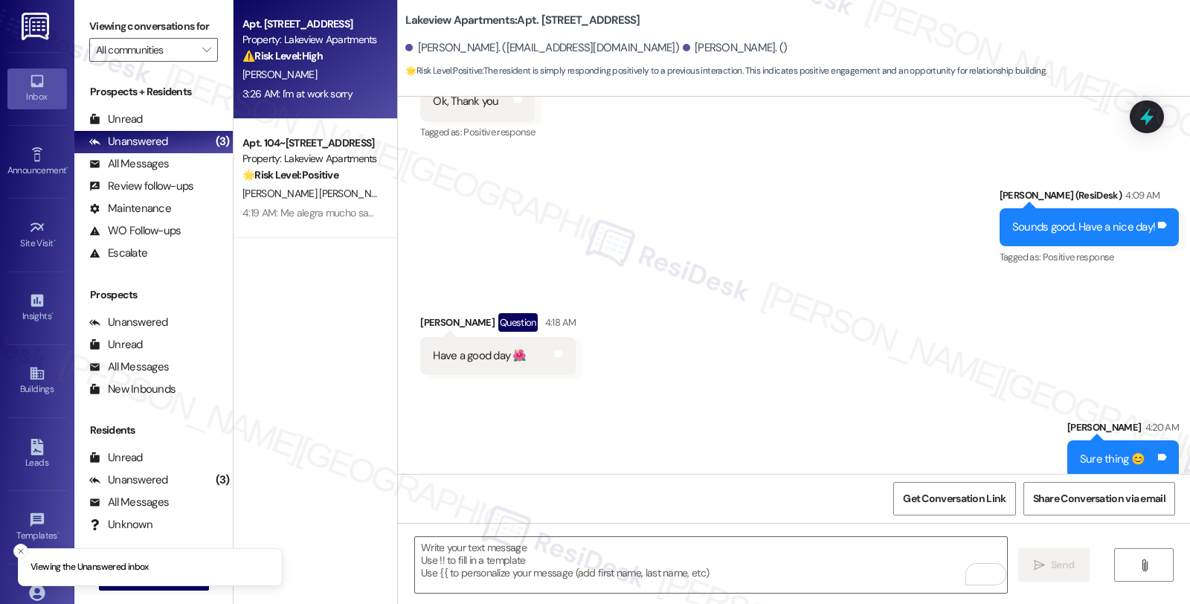
click at [322, 71] on div "[PERSON_NAME]" at bounding box center [311, 74] width 141 height 19
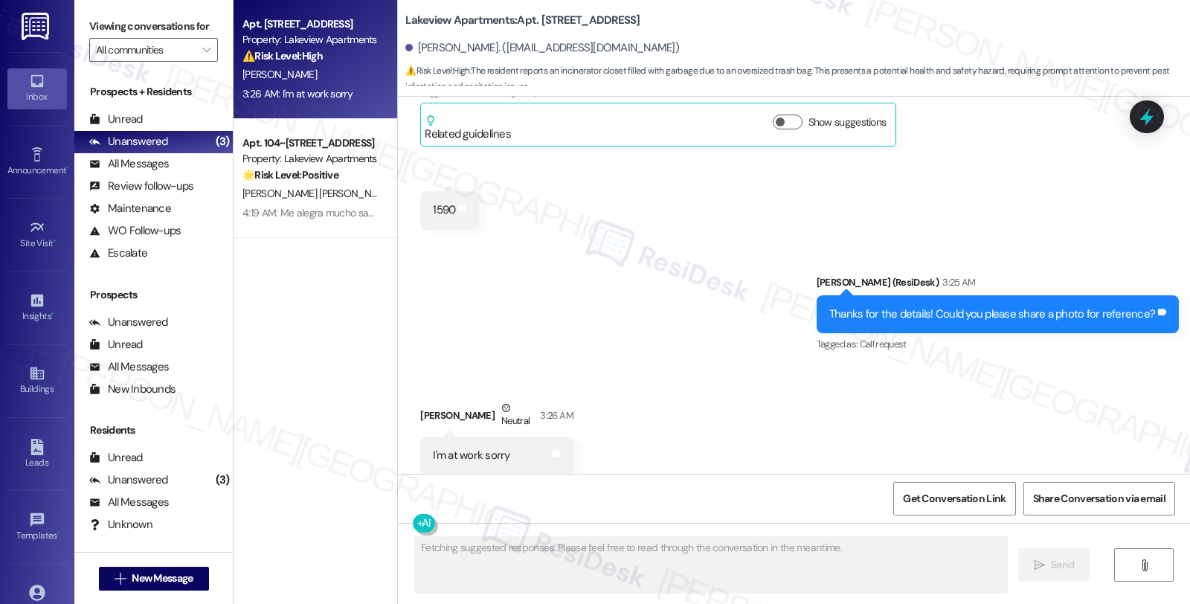
scroll to position [7200, 0]
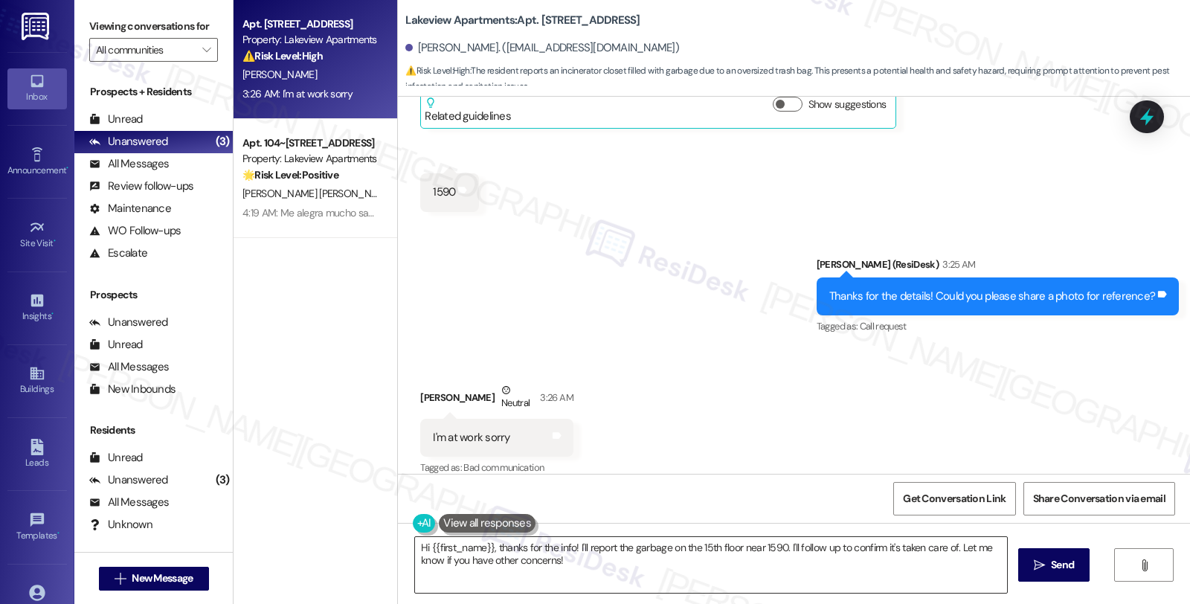
click at [415, 545] on textarea "Hi {{first_name}}, thanks for the info! I'll report the garbage on the 15th flo…" at bounding box center [711, 565] width 592 height 56
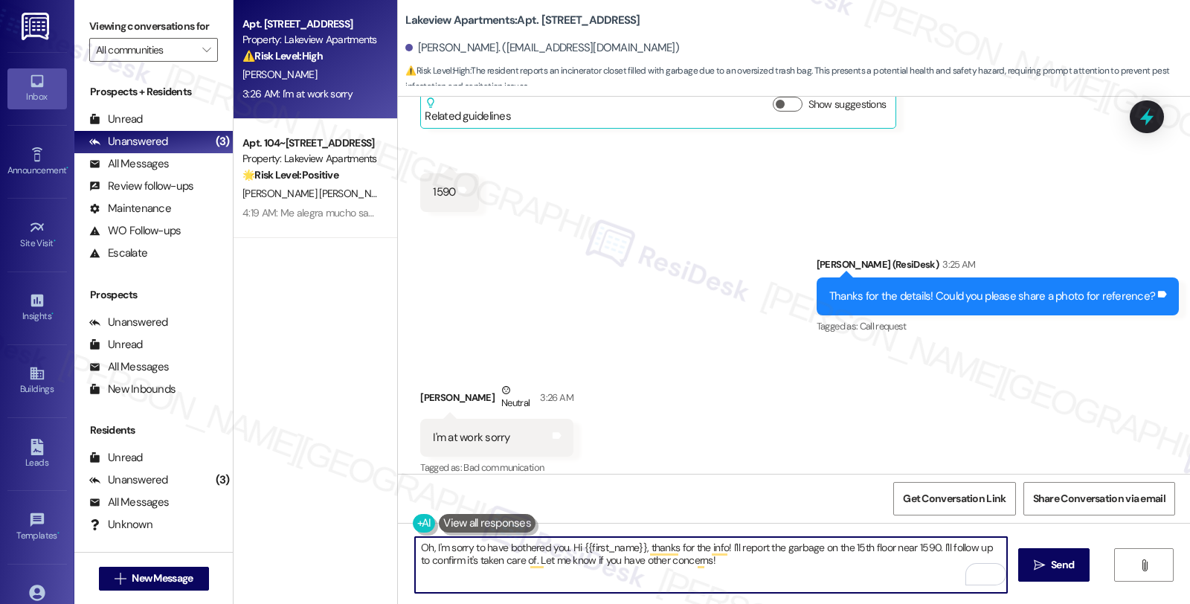
click at [713, 564] on textarea "Oh, I'm sorry to have bothered you. Hi {{first_name}}, thanks for the info! I'l…" at bounding box center [711, 565] width 592 height 56
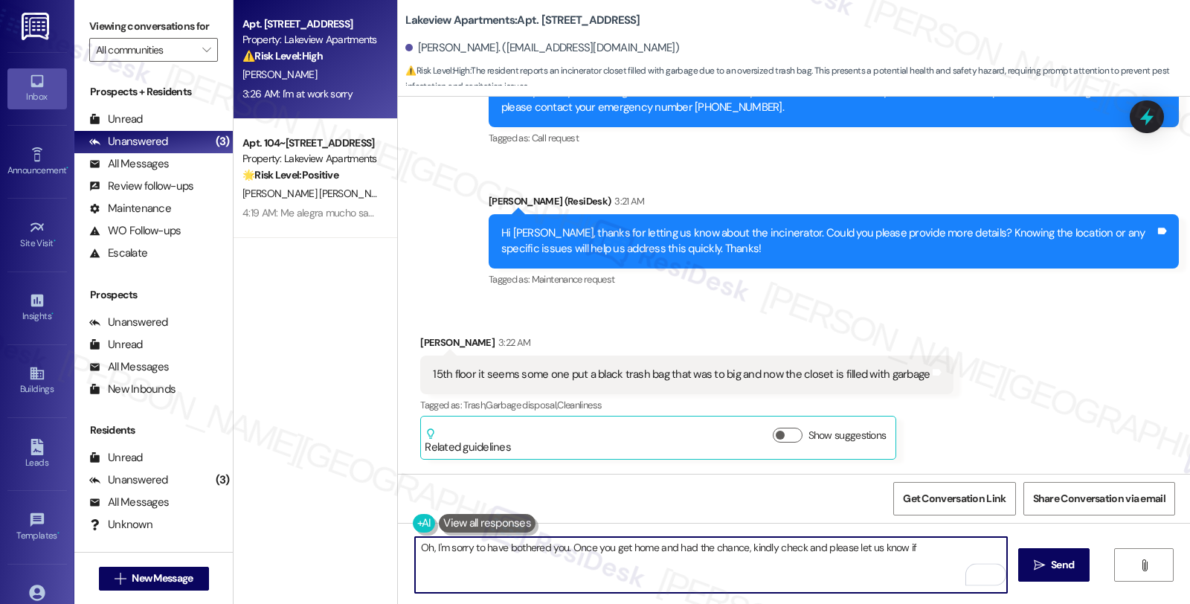
scroll to position [6787, 0]
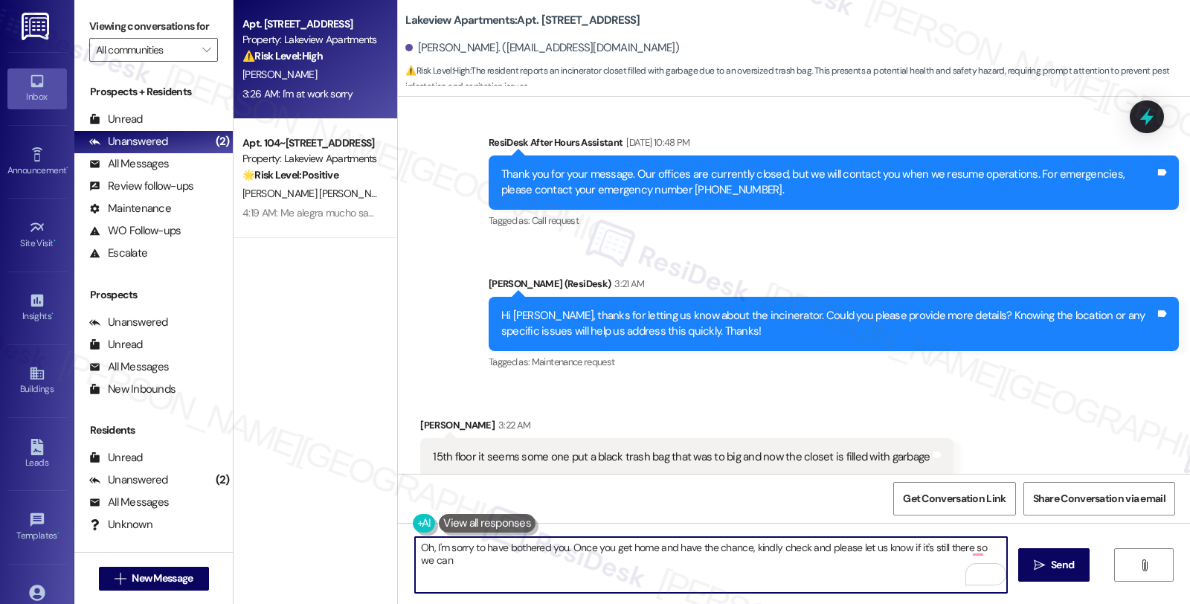
click at [962, 546] on textarea "Oh, I'm sorry to have bothered you. Once you get home and have the chance, kind…" at bounding box center [711, 565] width 592 height 56
drag, startPoint x: 962, startPoint y: 546, endPoint x: 958, endPoint y: 568, distance: 21.9
click at [958, 568] on div "Oh, I'm sorry to have bothered you. Once you get home and have the chance, kind…" at bounding box center [711, 564] width 594 height 57
type textarea "Oh, I'm sorry to have bothered you. Once you get home and have the chance, kind…"
click at [826, 553] on textarea "Oh, I'm sorry to have bothered you. Once you get home and have the chance, kind…" at bounding box center [711, 565] width 592 height 56
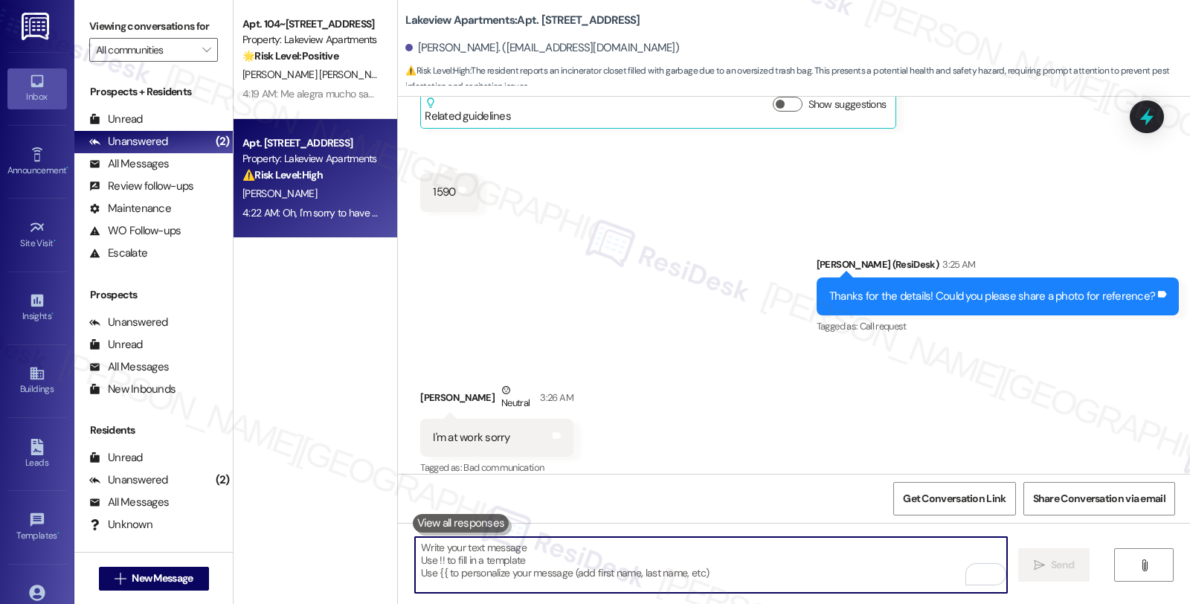
scroll to position [7305, 0]
